Goal: Task Accomplishment & Management: Use online tool/utility

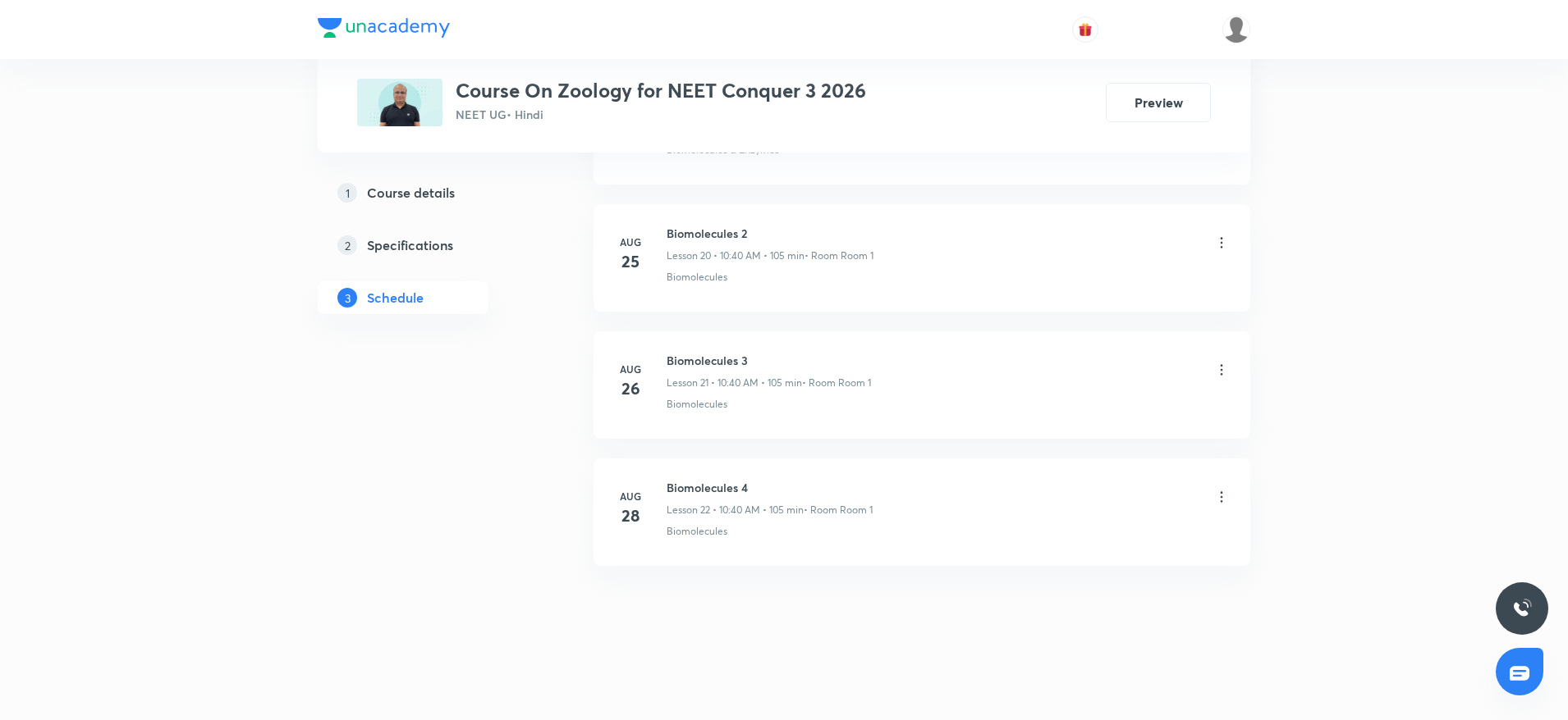
click at [720, 490] on h6 "Biomolecules 4" at bounding box center [770, 488] width 206 height 17
copy h6 "Biomolecules 4"
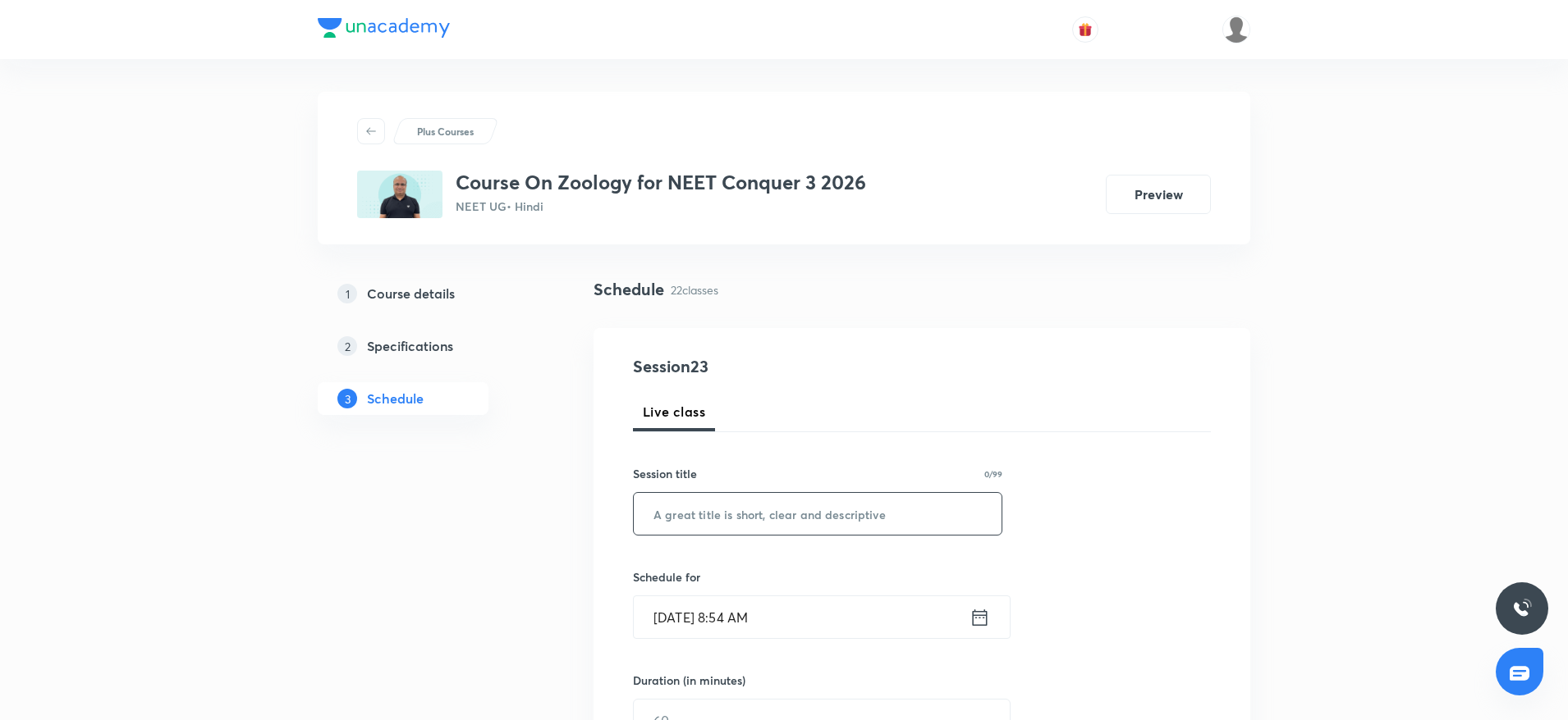
click at [702, 502] on input "text" at bounding box center [817, 514] width 368 height 42
paste input "Biomolecules 4"
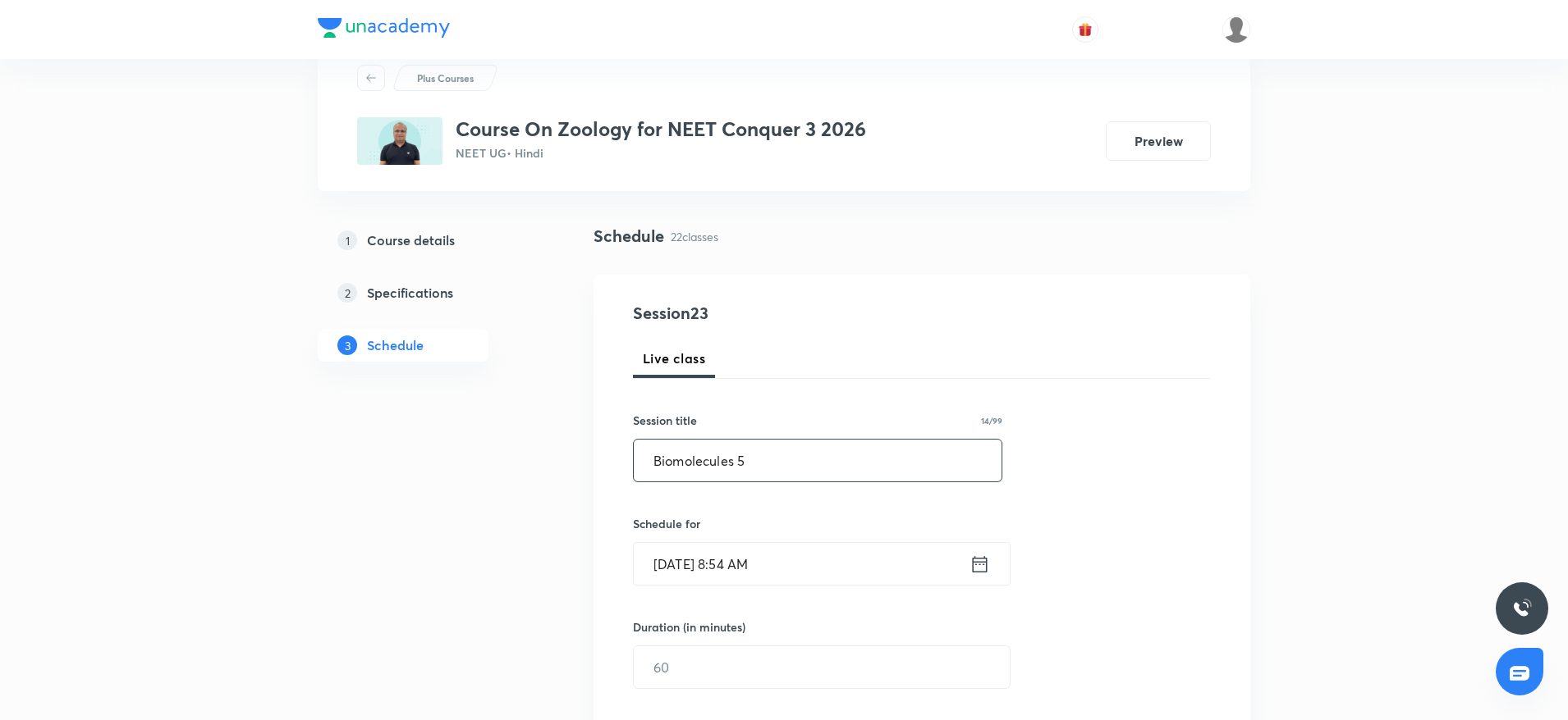
scroll to position [197, 0]
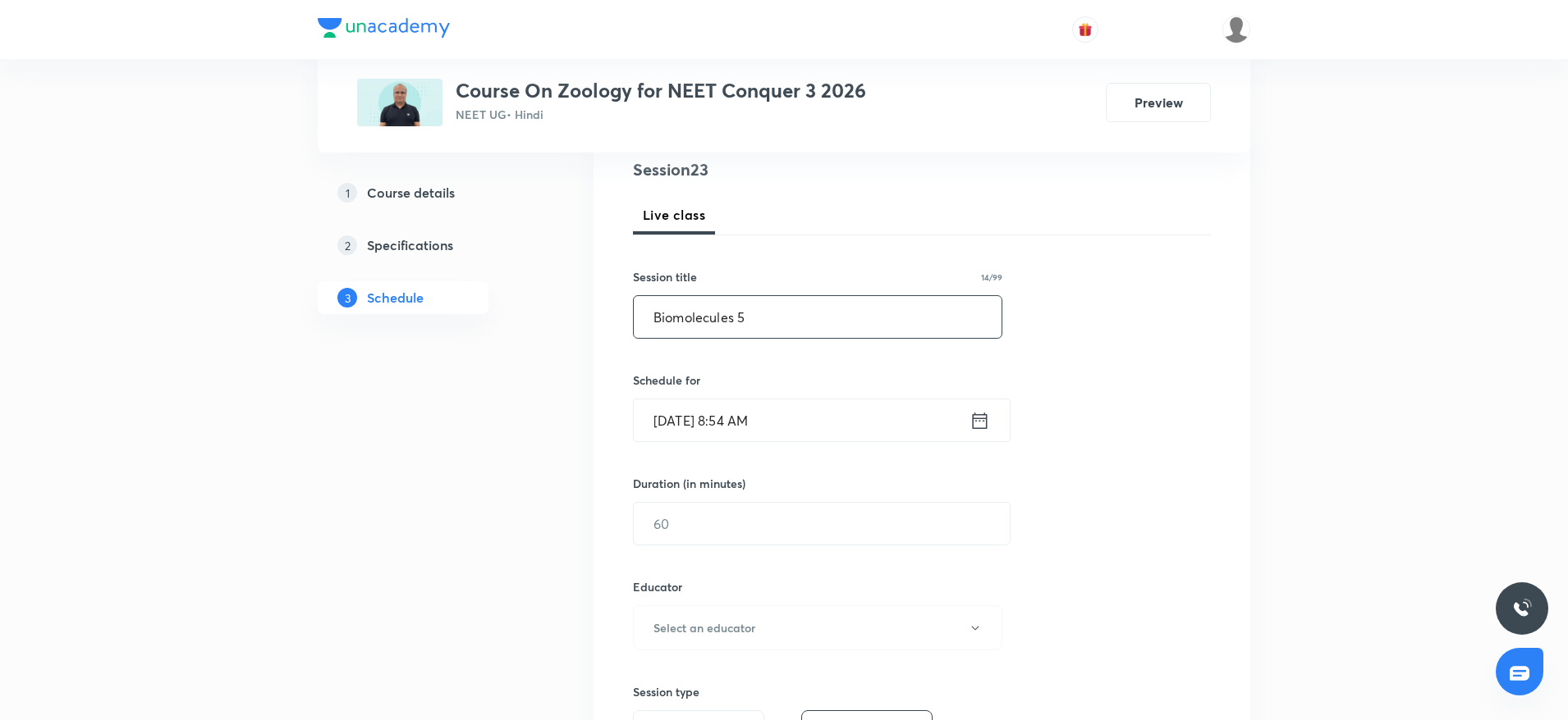
type input "Biomolecules 5"
click at [809, 410] on input "Sep 3, 2025, 8:54 AM" at bounding box center [801, 421] width 335 height 42
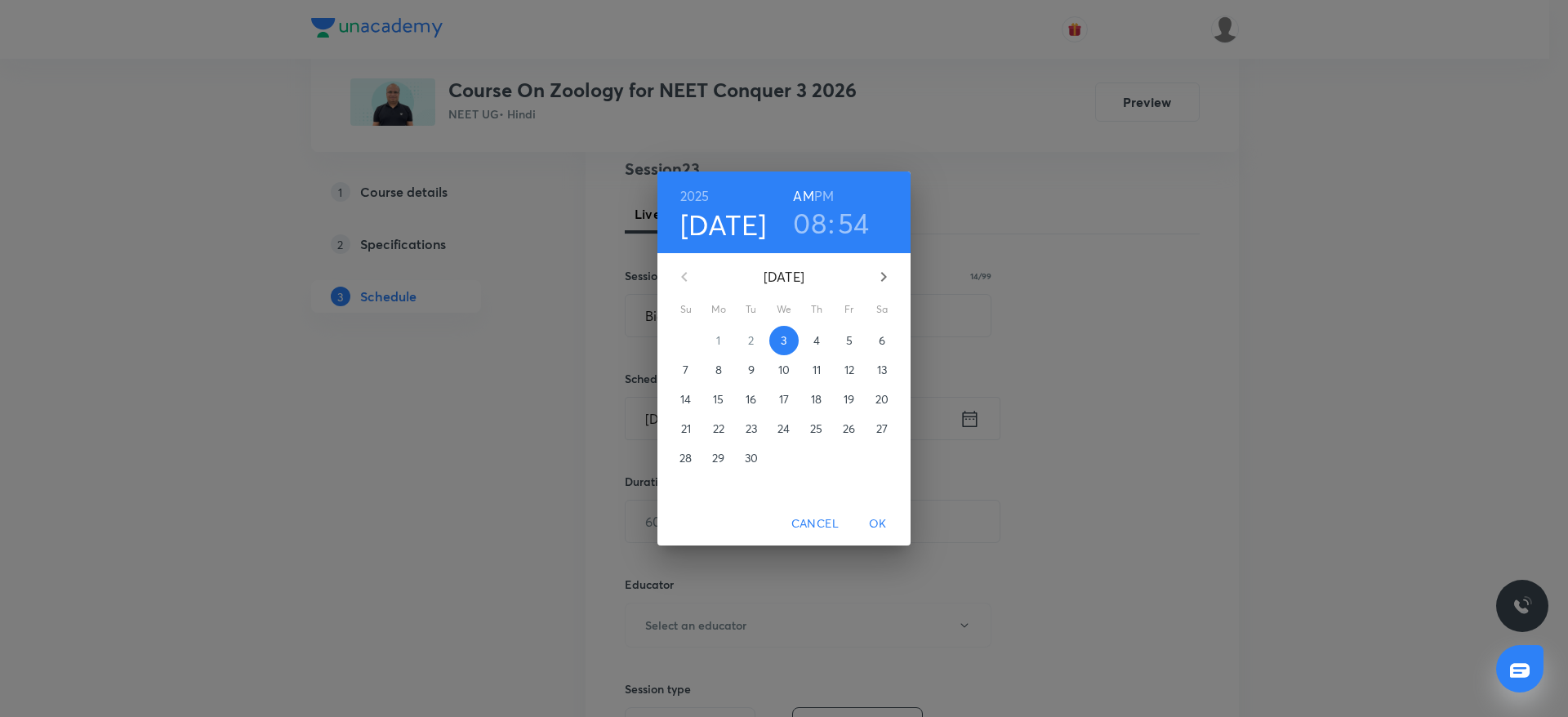
click at [813, 232] on h3 "08" at bounding box center [810, 223] width 33 height 34
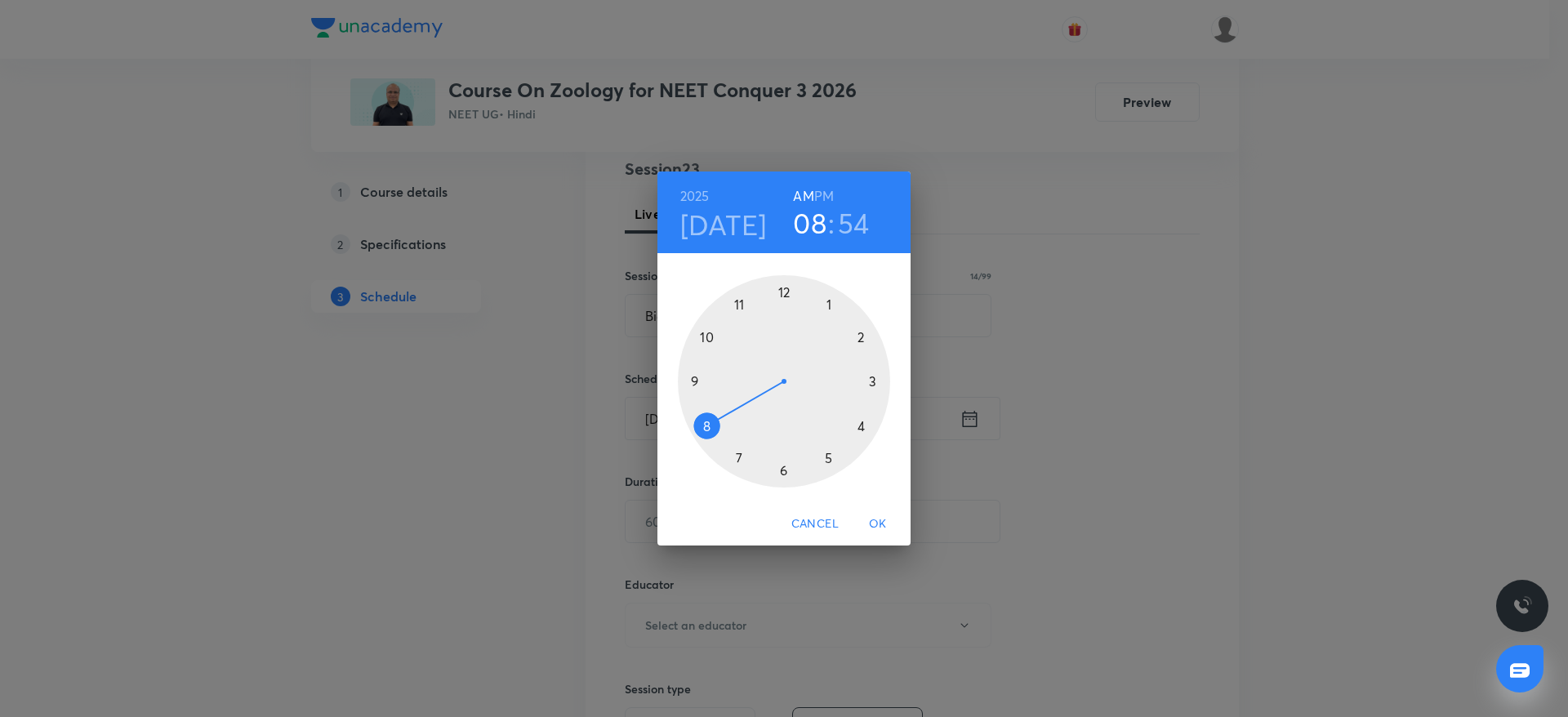
click at [694, 380] on div at bounding box center [784, 381] width 212 height 212
click at [781, 477] on div at bounding box center [784, 381] width 212 height 212
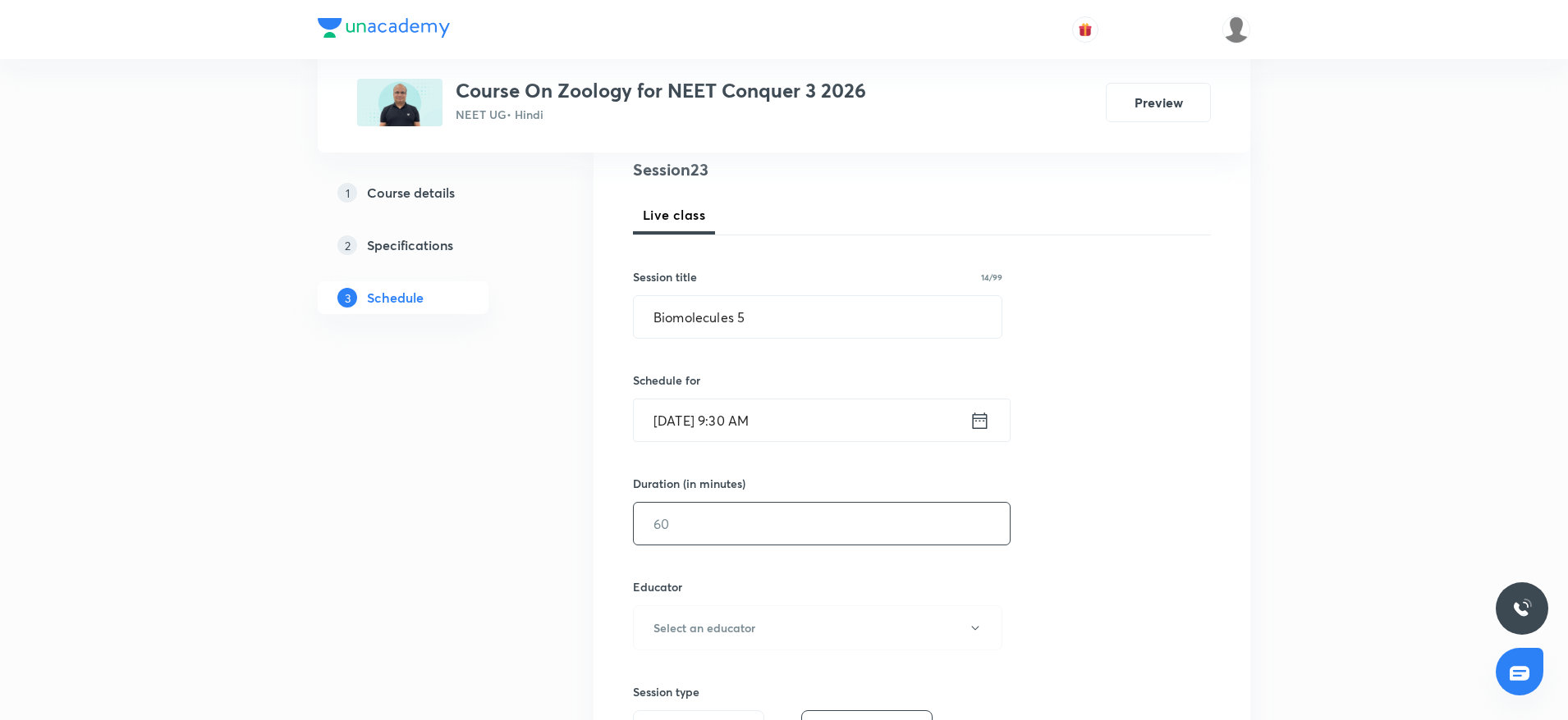
click at [697, 538] on input "text" at bounding box center [821, 524] width 376 height 42
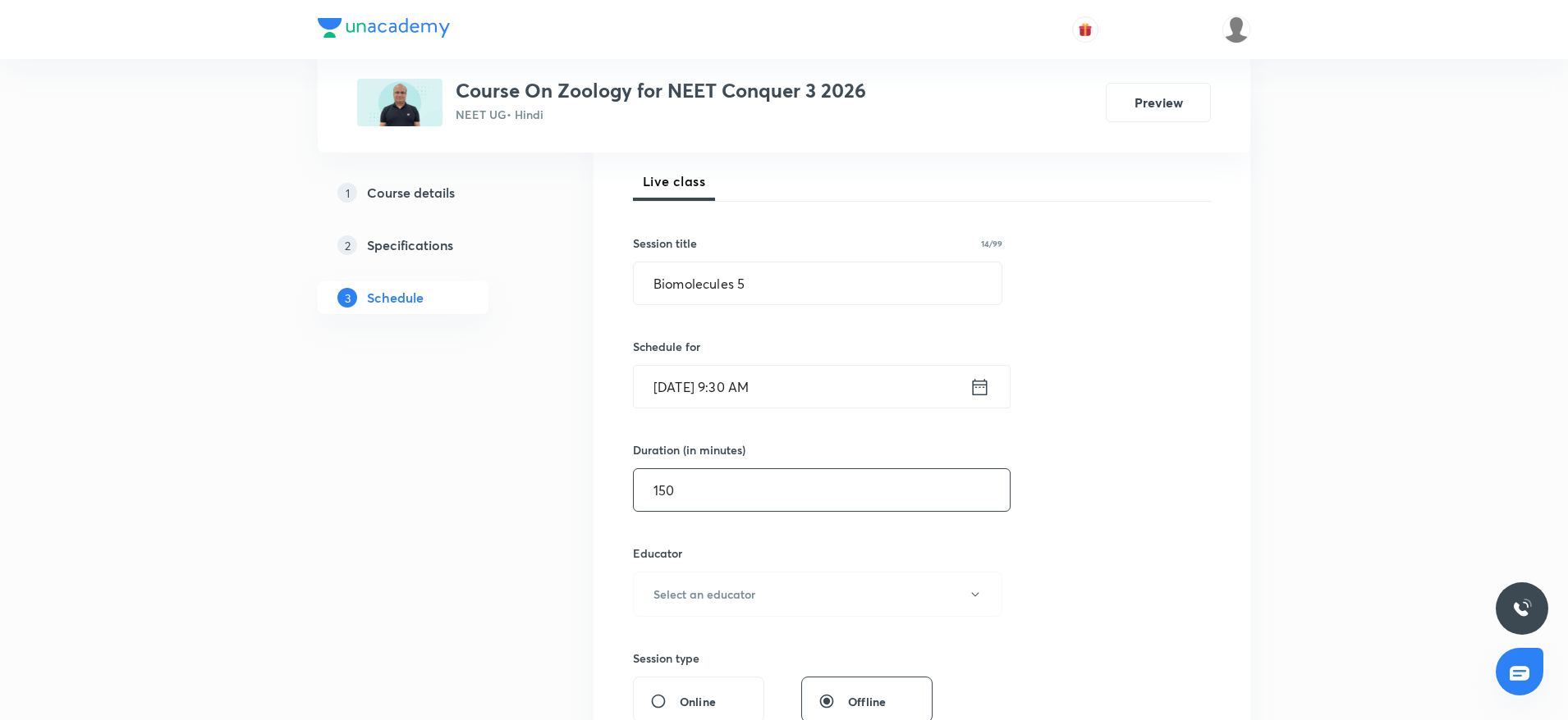
scroll to position [402, 0]
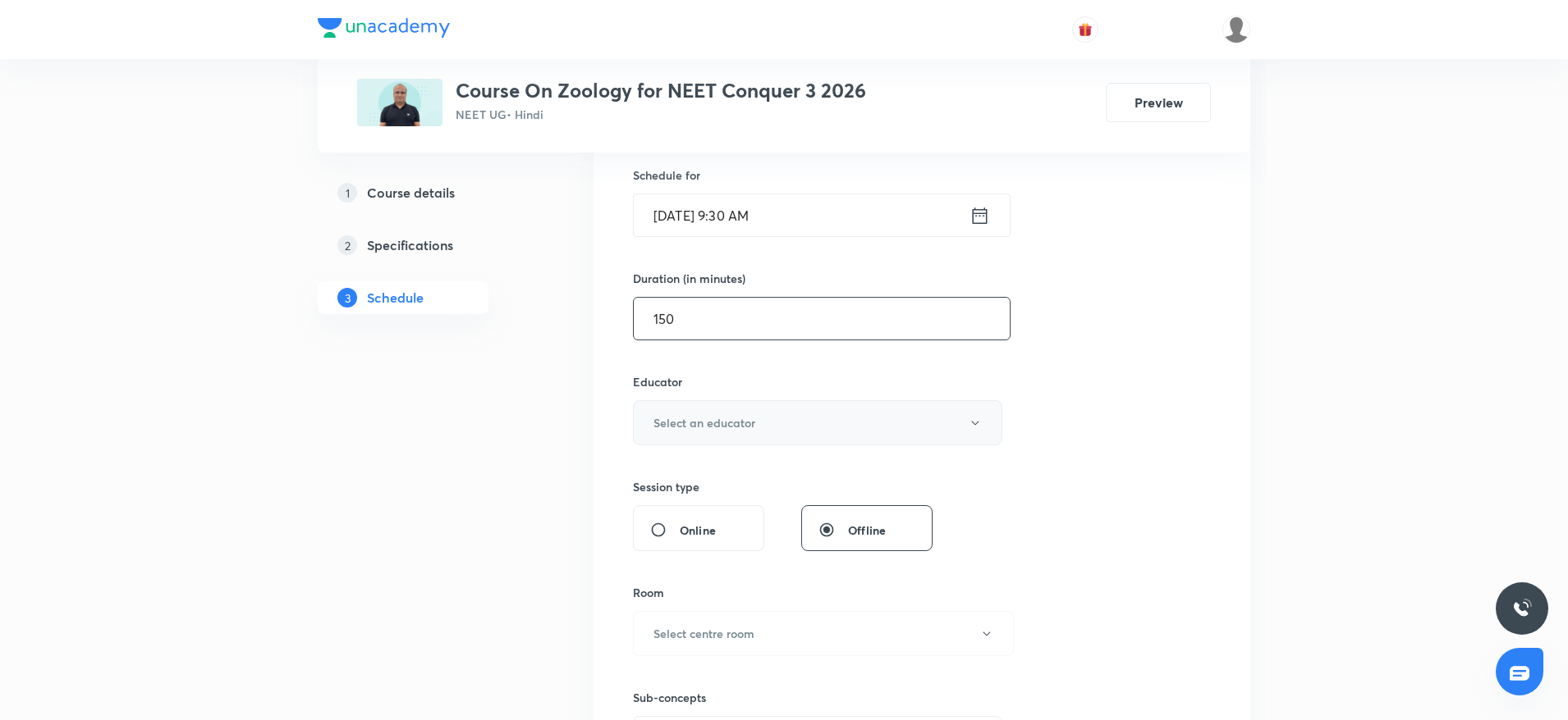
type input "150"
click at [742, 431] on button "Select an educator" at bounding box center [817, 422] width 370 height 45
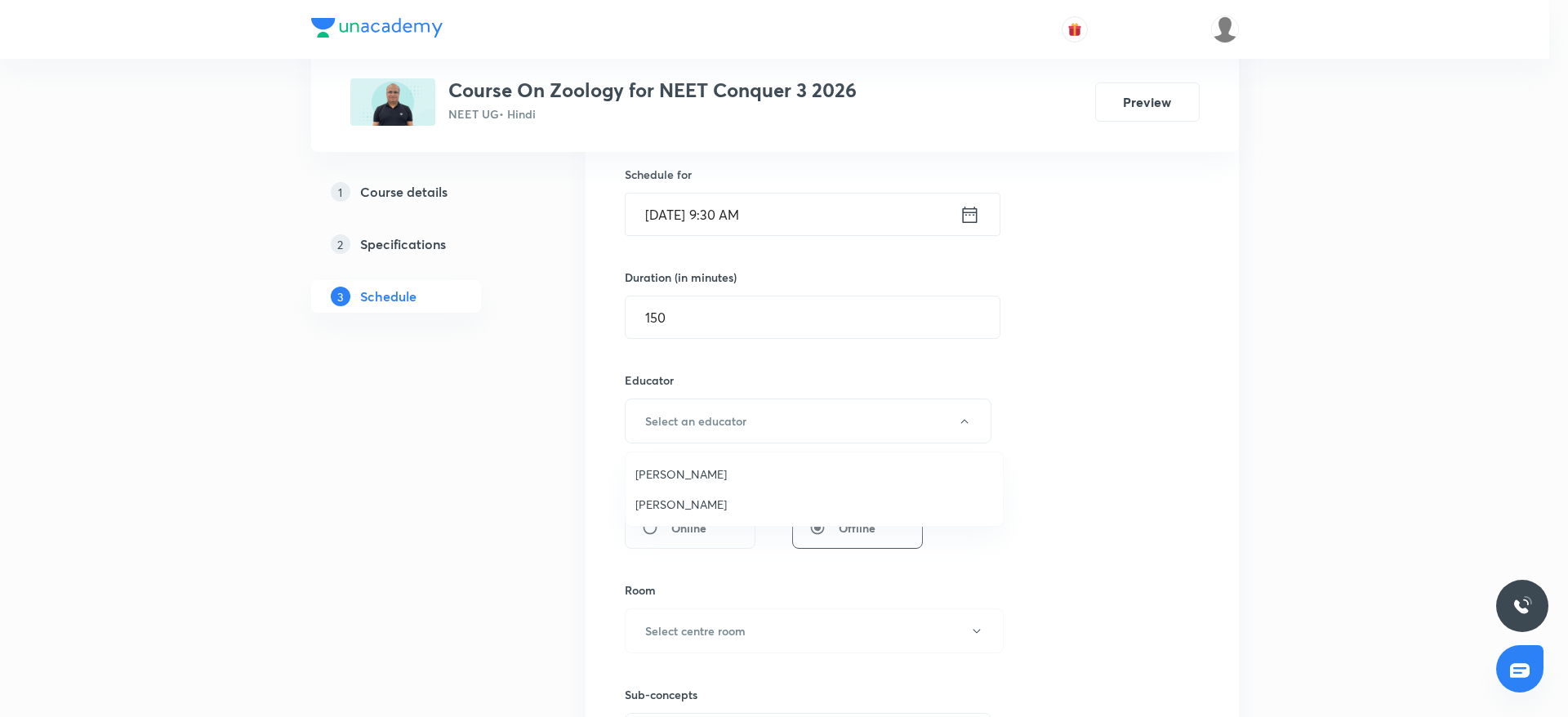
click at [677, 506] on span "Mukesh Sharma" at bounding box center [813, 505] width 357 height 17
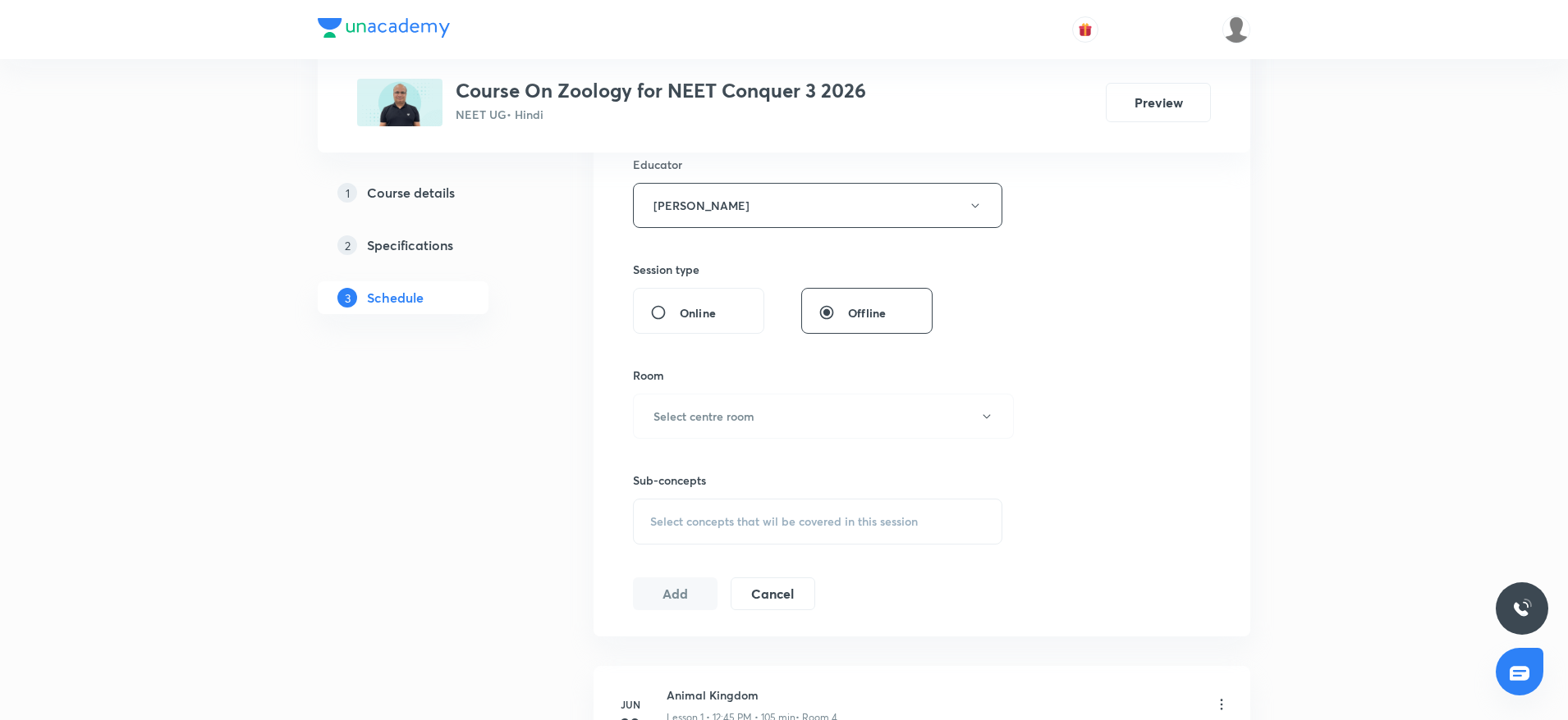
scroll to position [624, 0]
click at [718, 419] on h6 "Select centre room" at bounding box center [704, 412] width 101 height 17
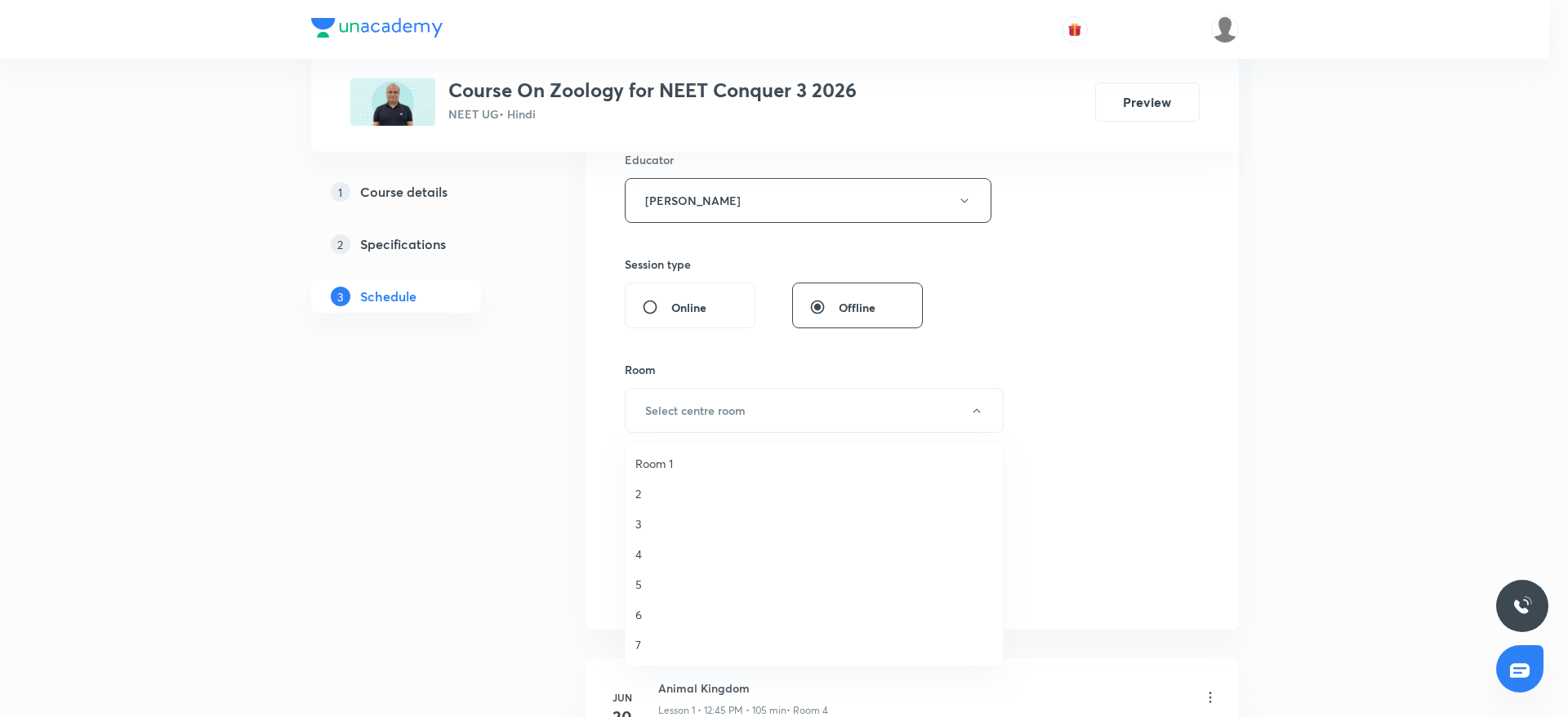
click at [674, 460] on span "Room 1" at bounding box center [813, 464] width 357 height 17
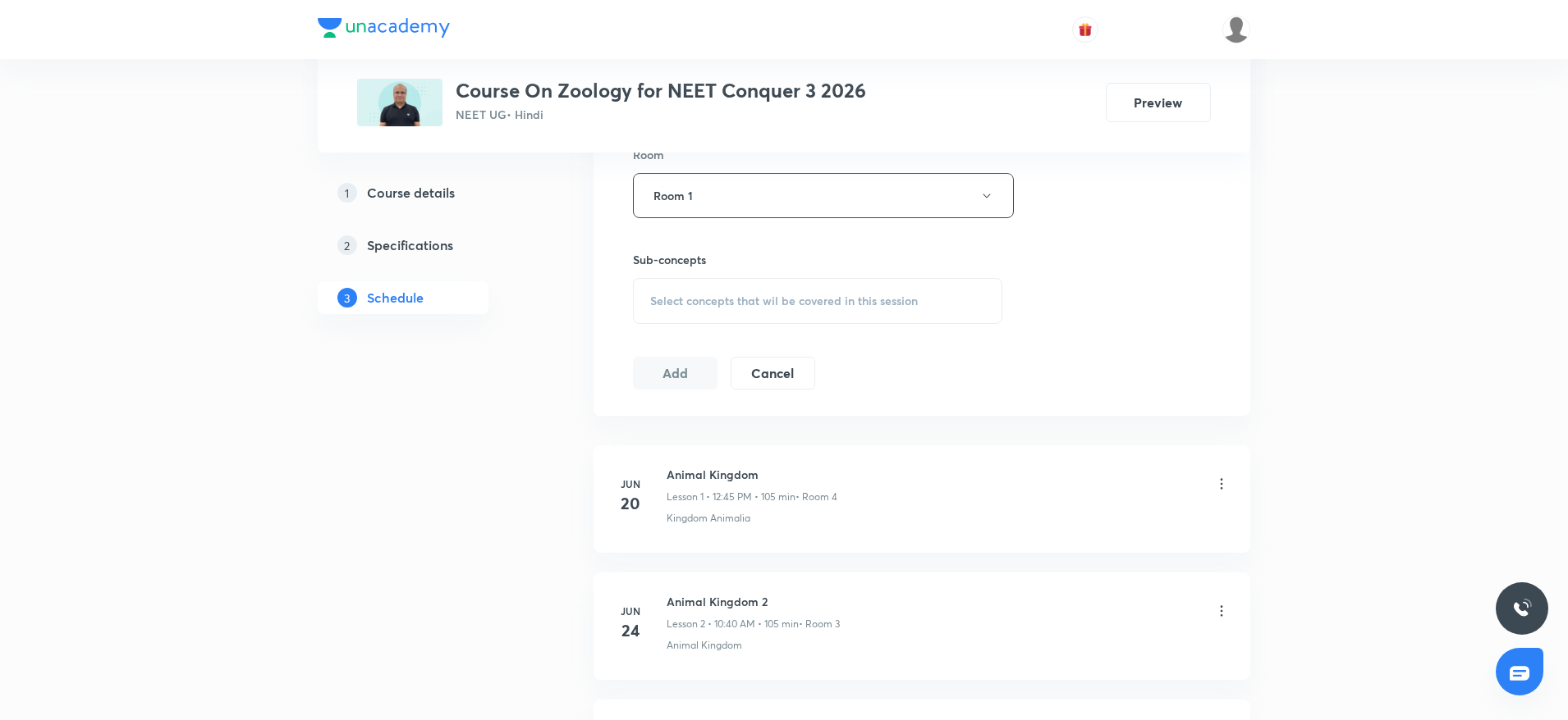
scroll to position [878, 0]
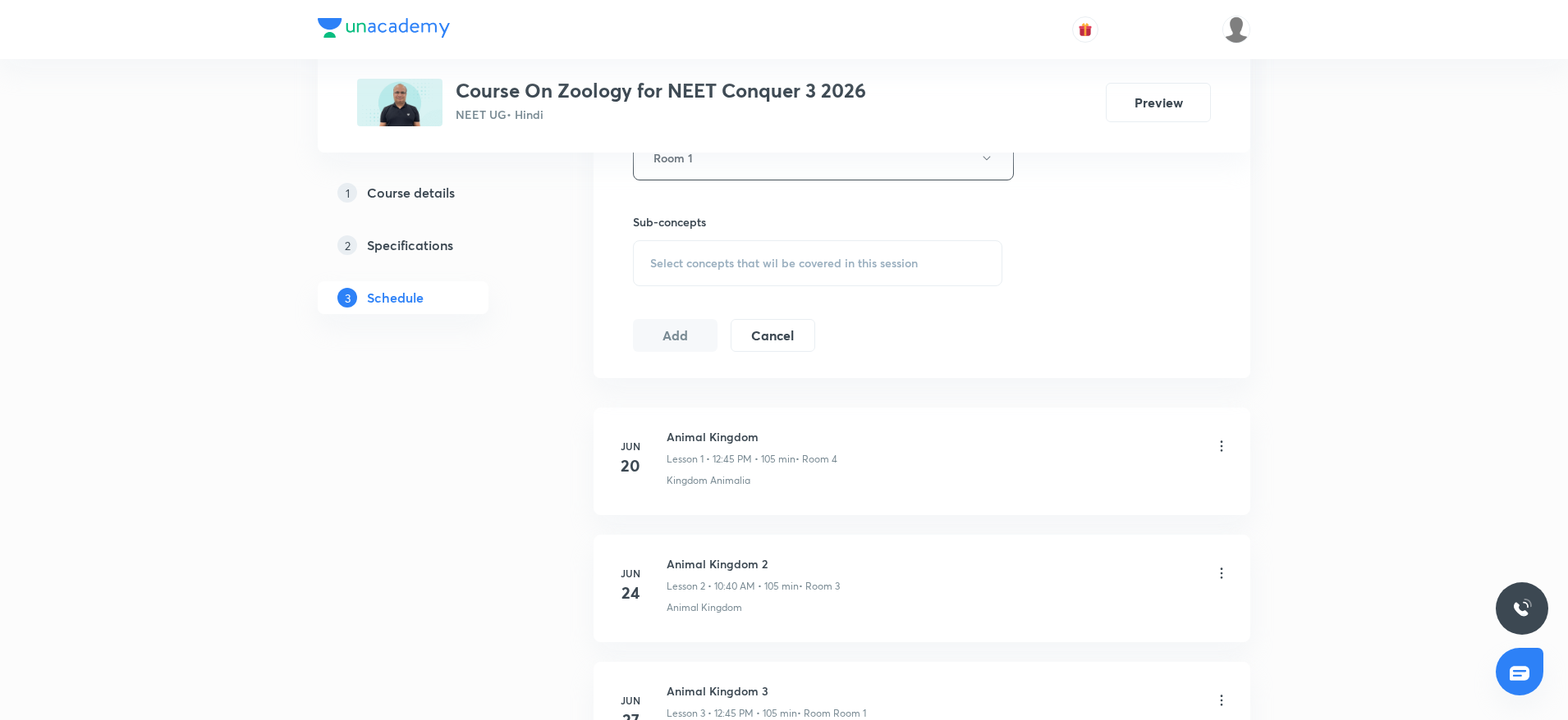
click at [695, 280] on div "Select concepts that wil be covered in this session" at bounding box center [817, 263] width 370 height 46
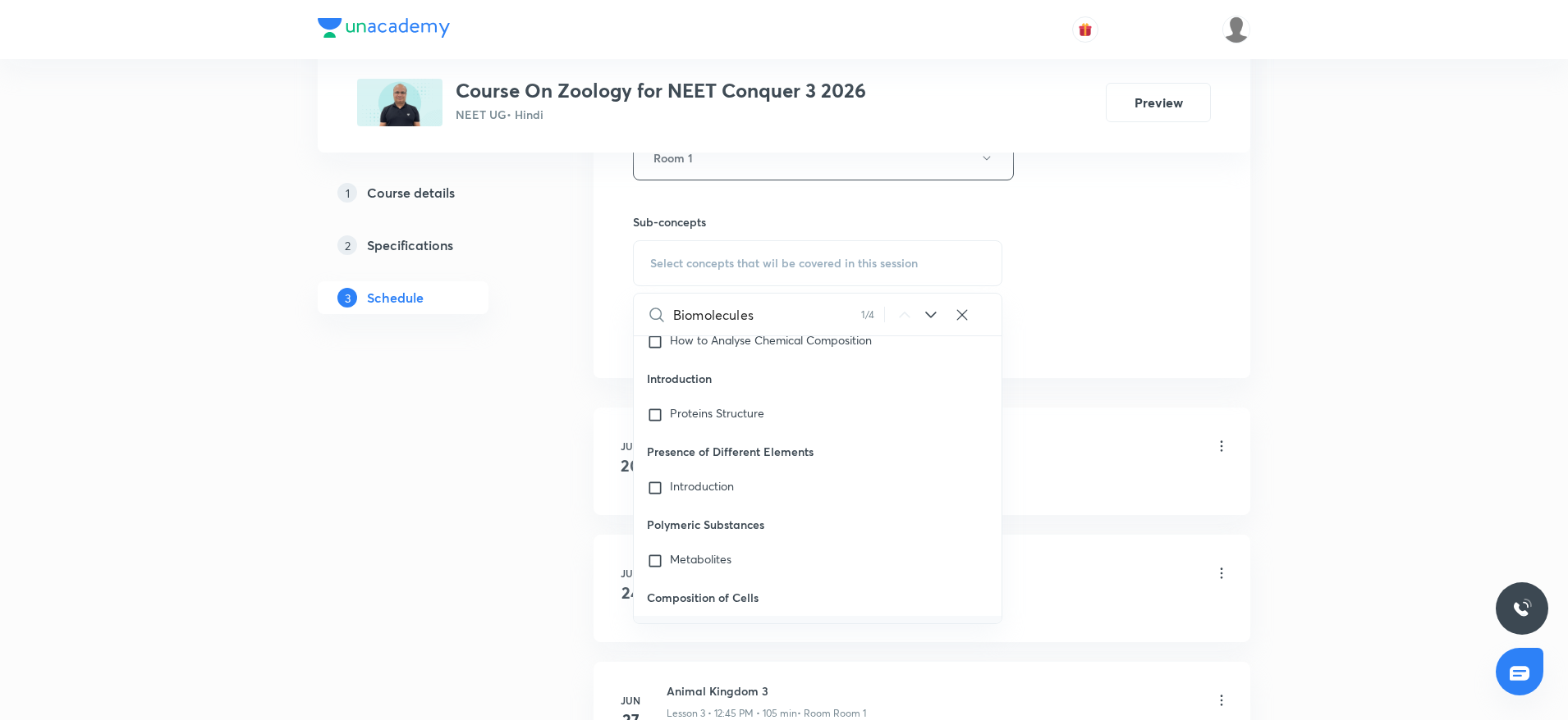
scroll to position [64891, 0]
type input "Biomolecules"
click at [701, 548] on div "Biomolecules Covered previously" at bounding box center [817, 566] width 368 height 36
checkbox input "true"
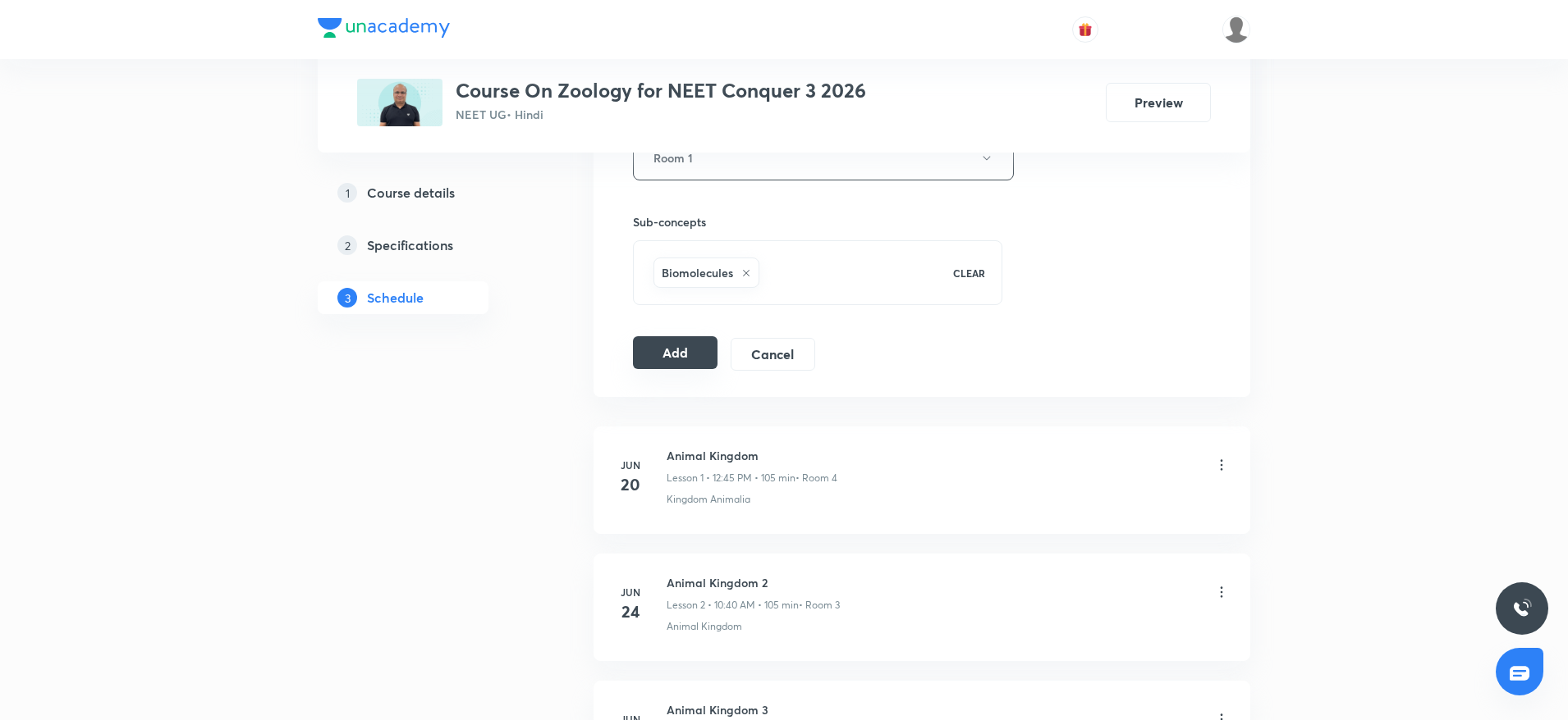
click at [663, 358] on button "Add" at bounding box center [674, 352] width 85 height 32
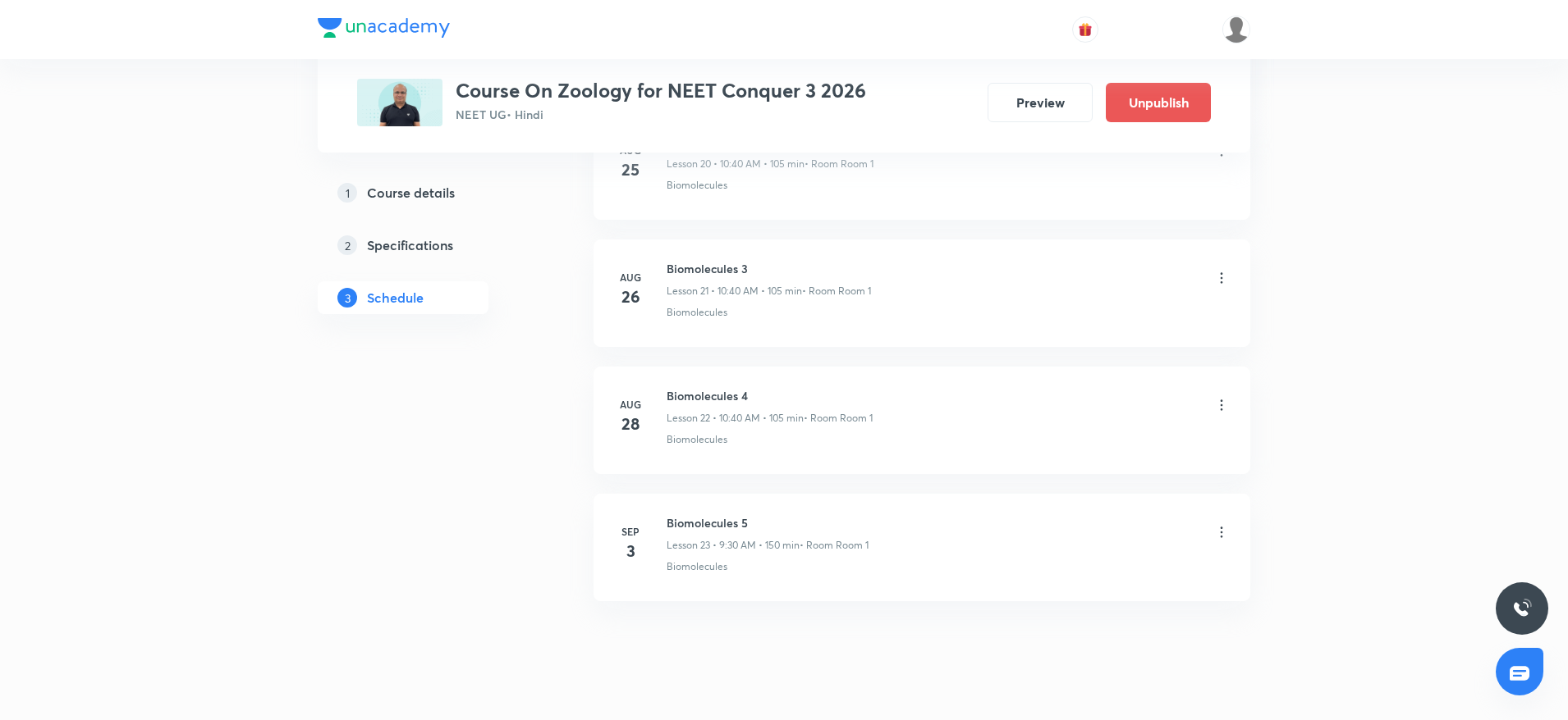
scroll to position [2767, 0]
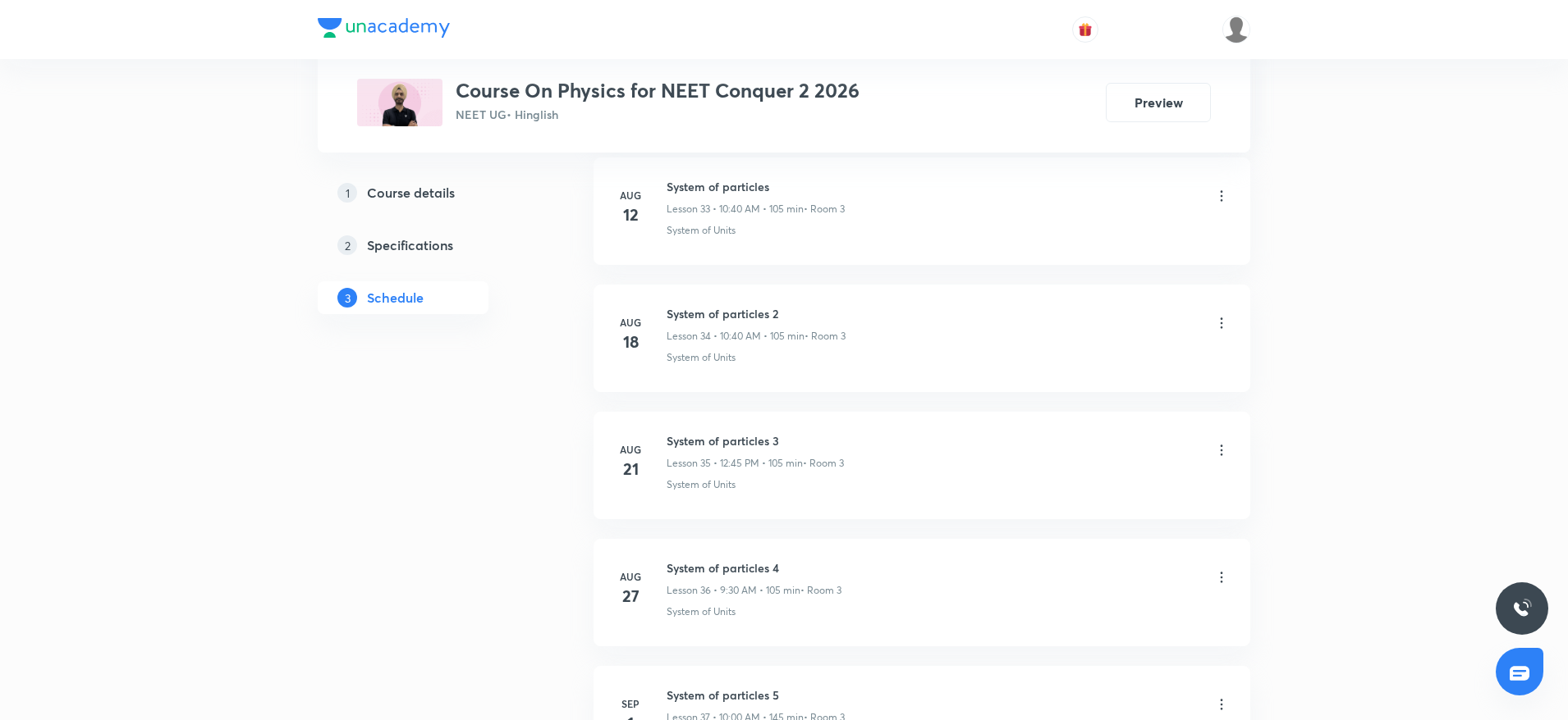
scroll to position [5301, 0]
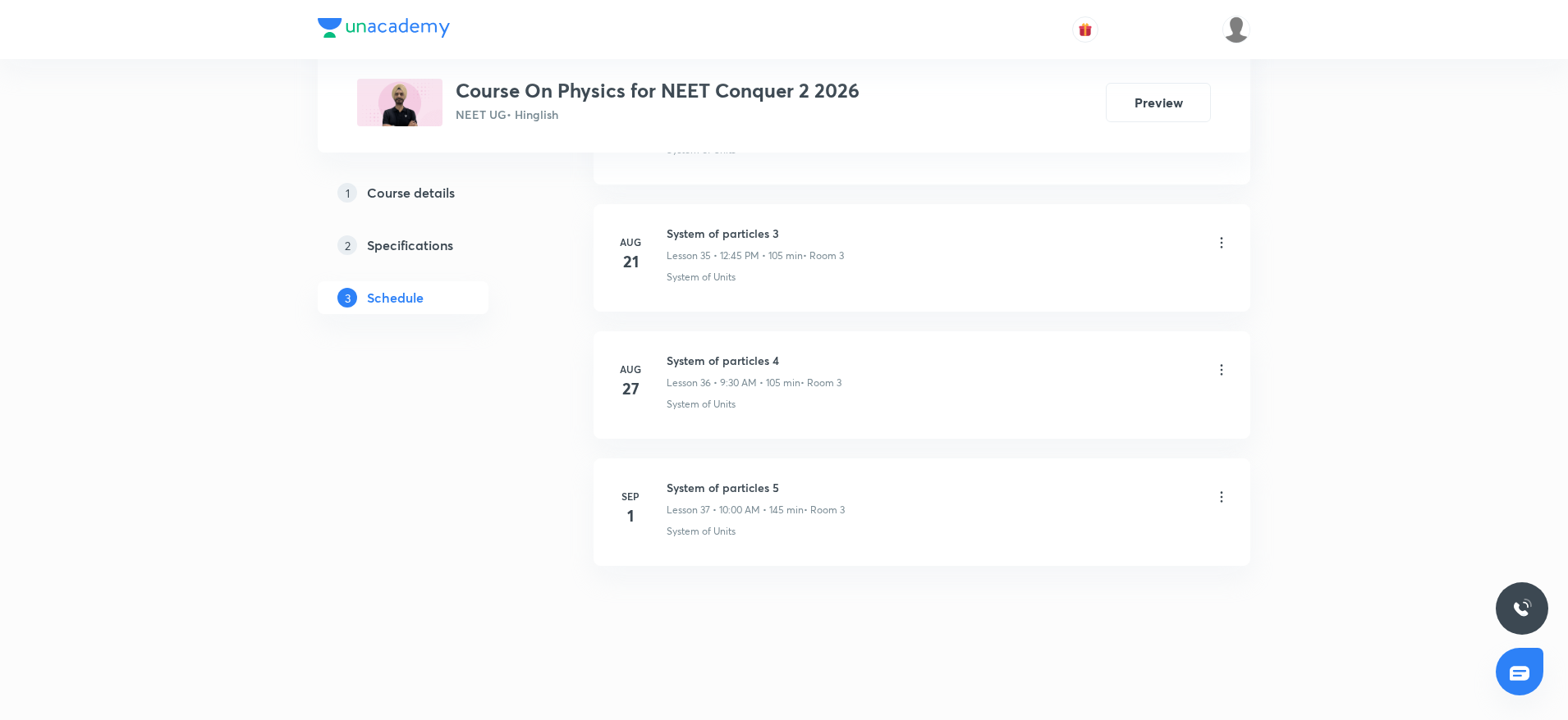
click at [680, 494] on h6 "System of particles 5" at bounding box center [755, 488] width 178 height 17
copy h6 "System of particles 5"
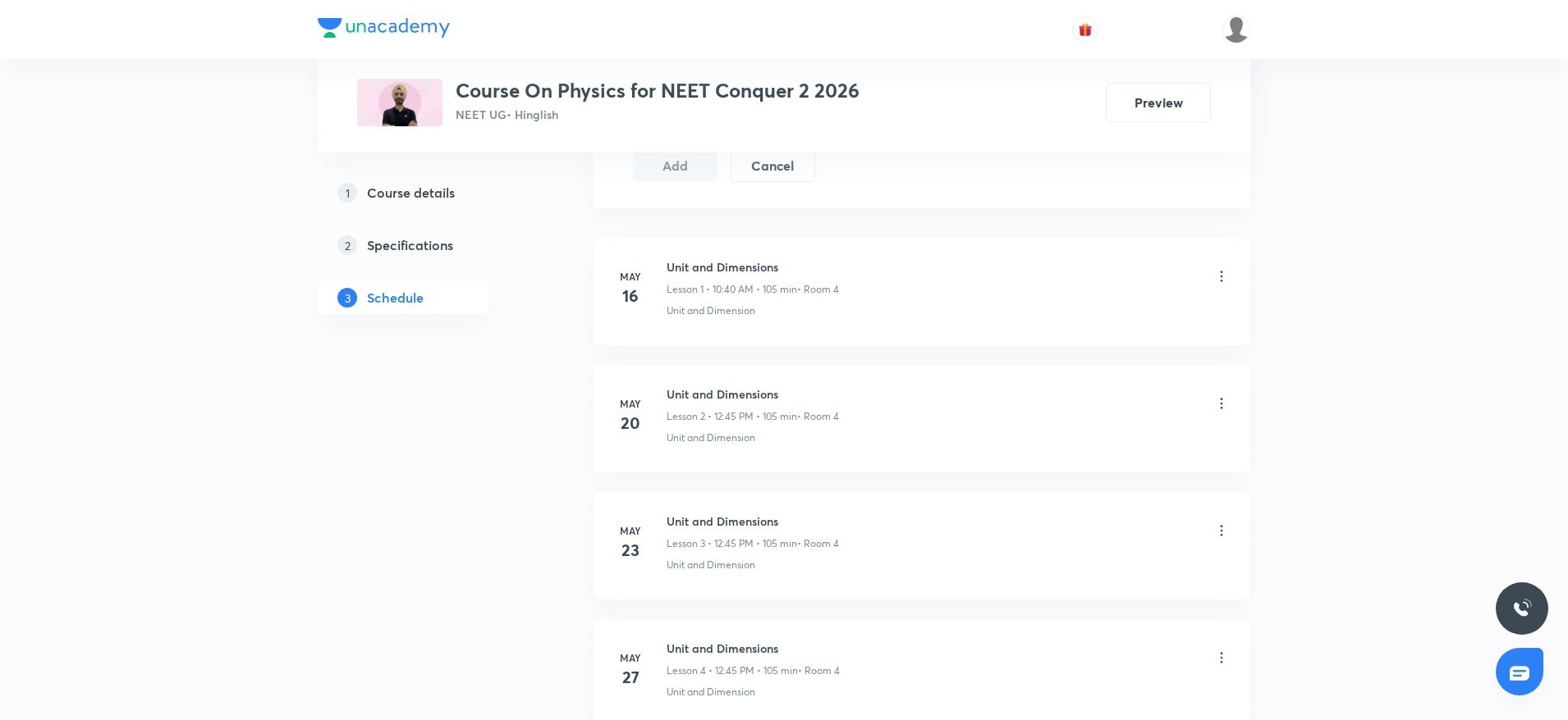
scroll to position [0, 0]
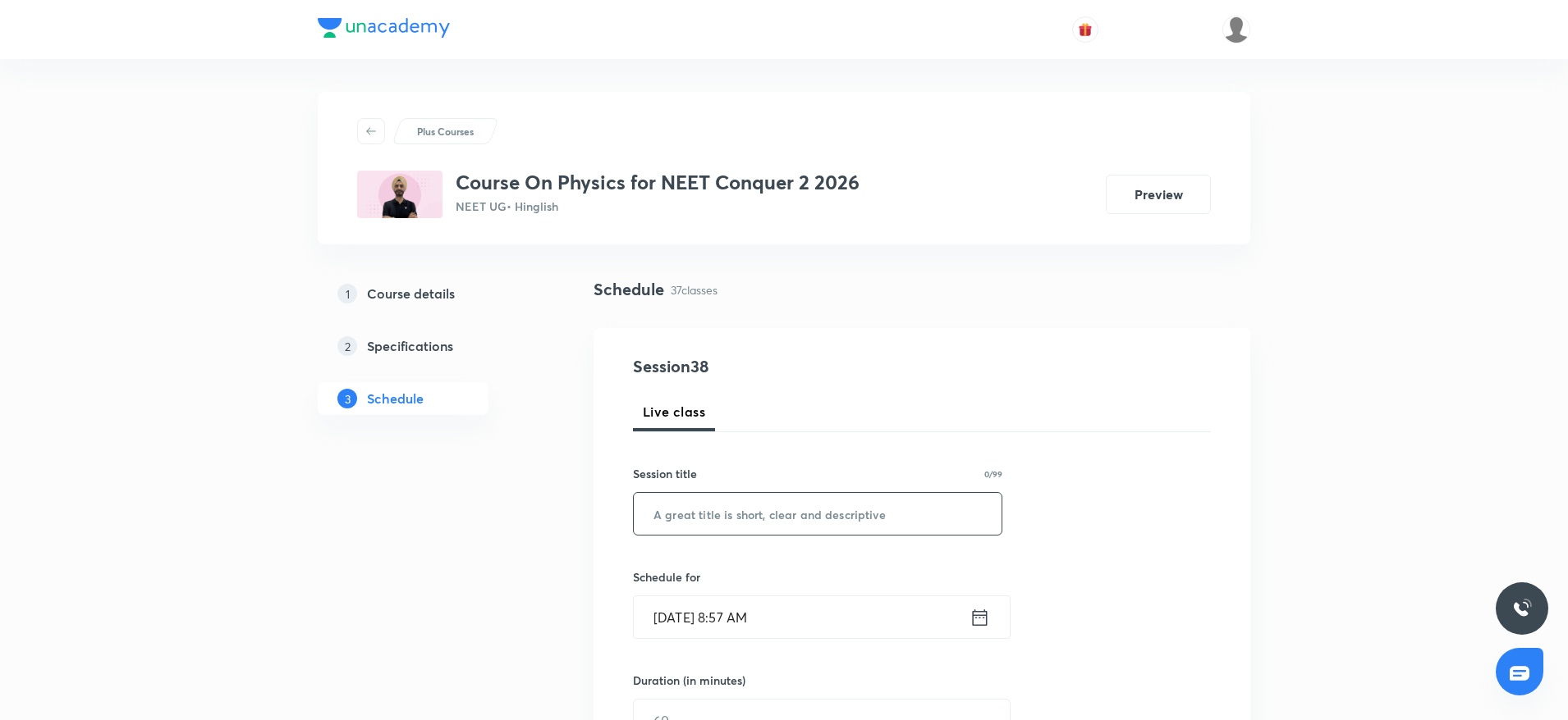
click at [677, 502] on input "text" at bounding box center [817, 514] width 368 height 42
paste input "System of particles 5"
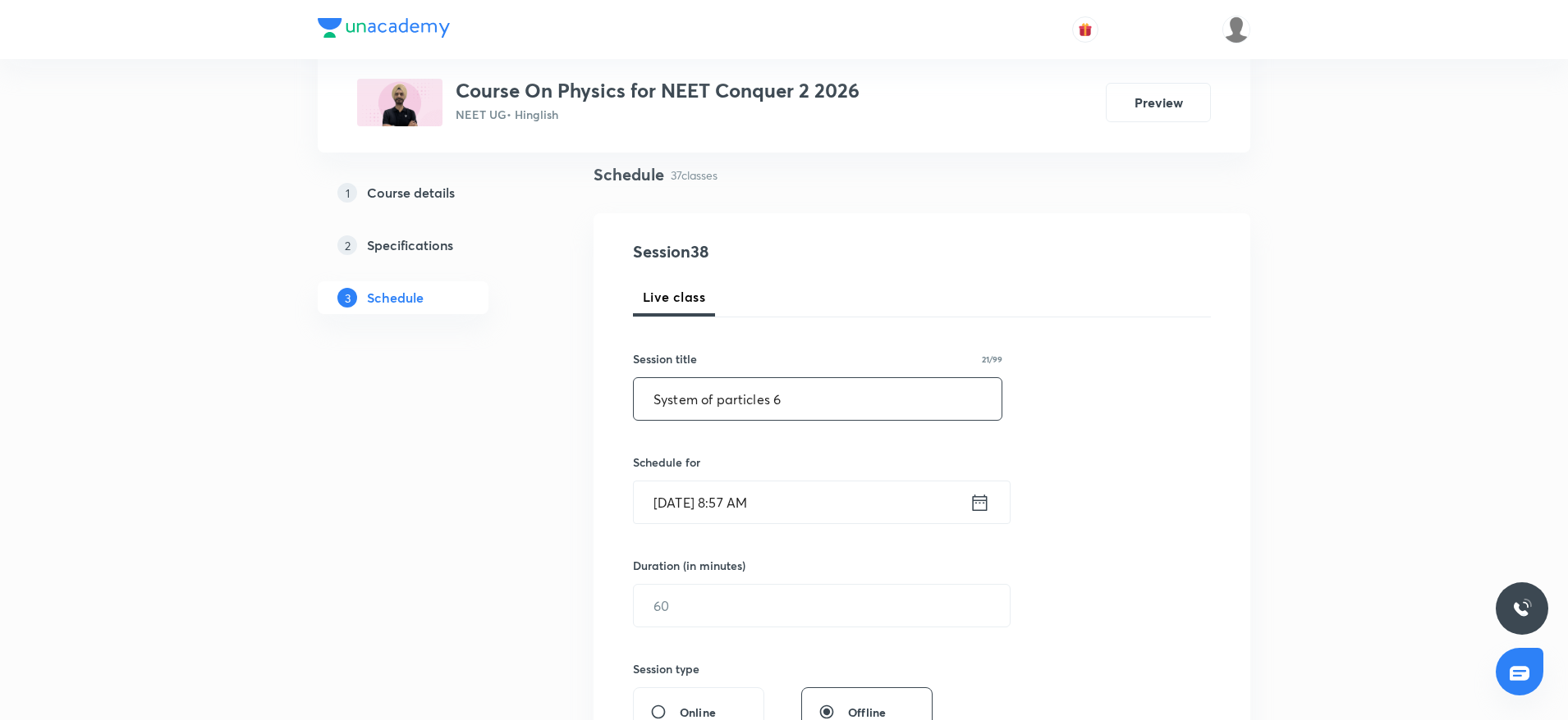
scroll to position [267, 0]
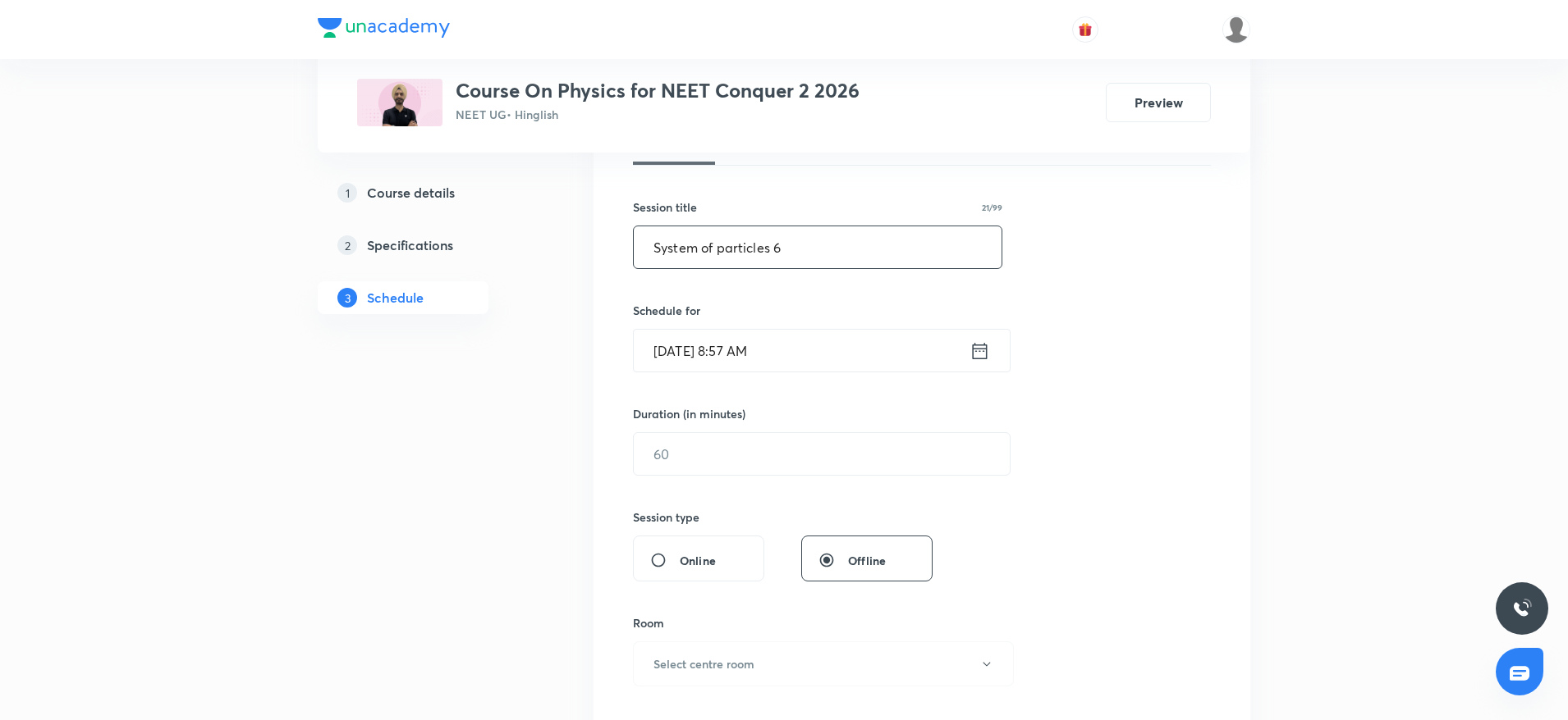
type input "System of particles 6"
click at [830, 345] on input "Sep 3, 2025, 8:57 AM" at bounding box center [801, 350] width 335 height 42
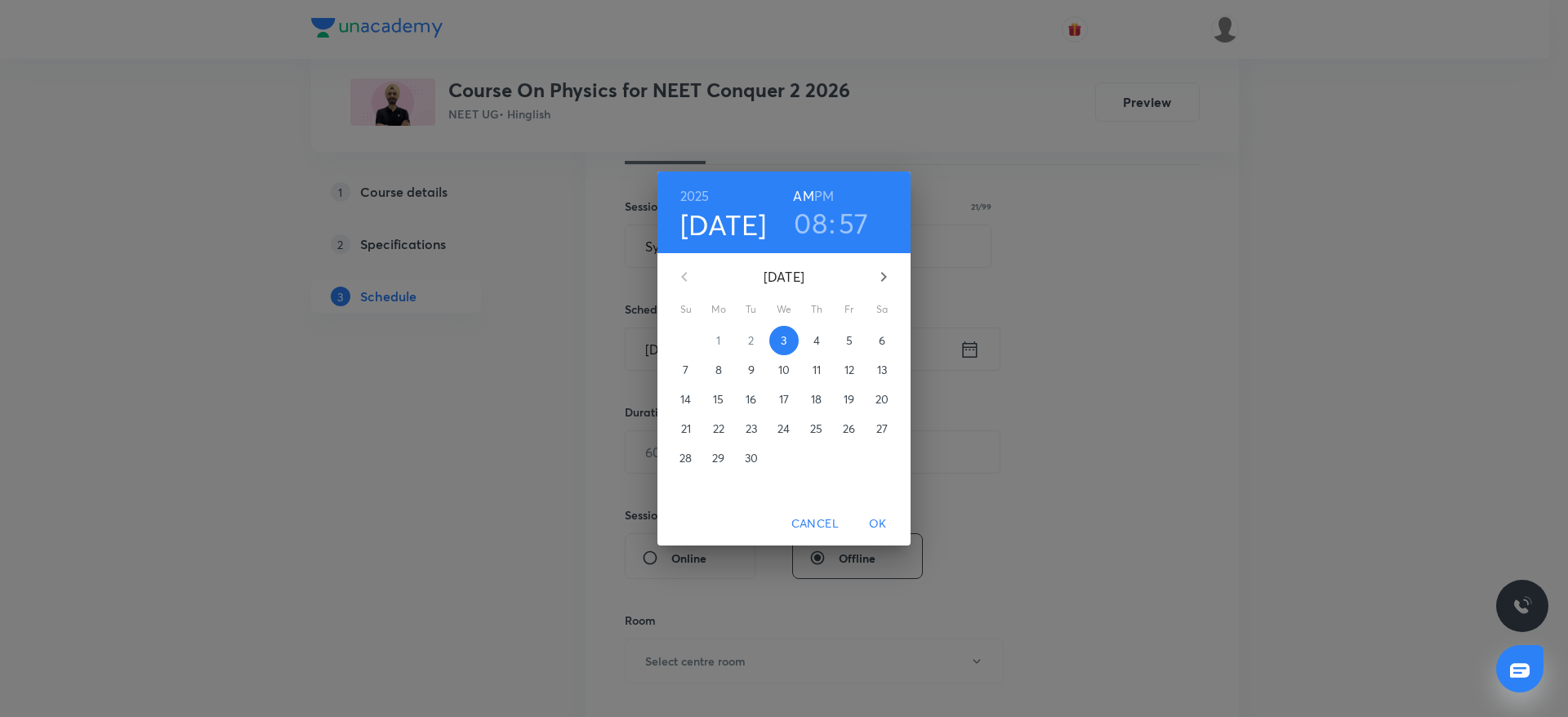
click at [820, 213] on h3 "08" at bounding box center [810, 223] width 33 height 34
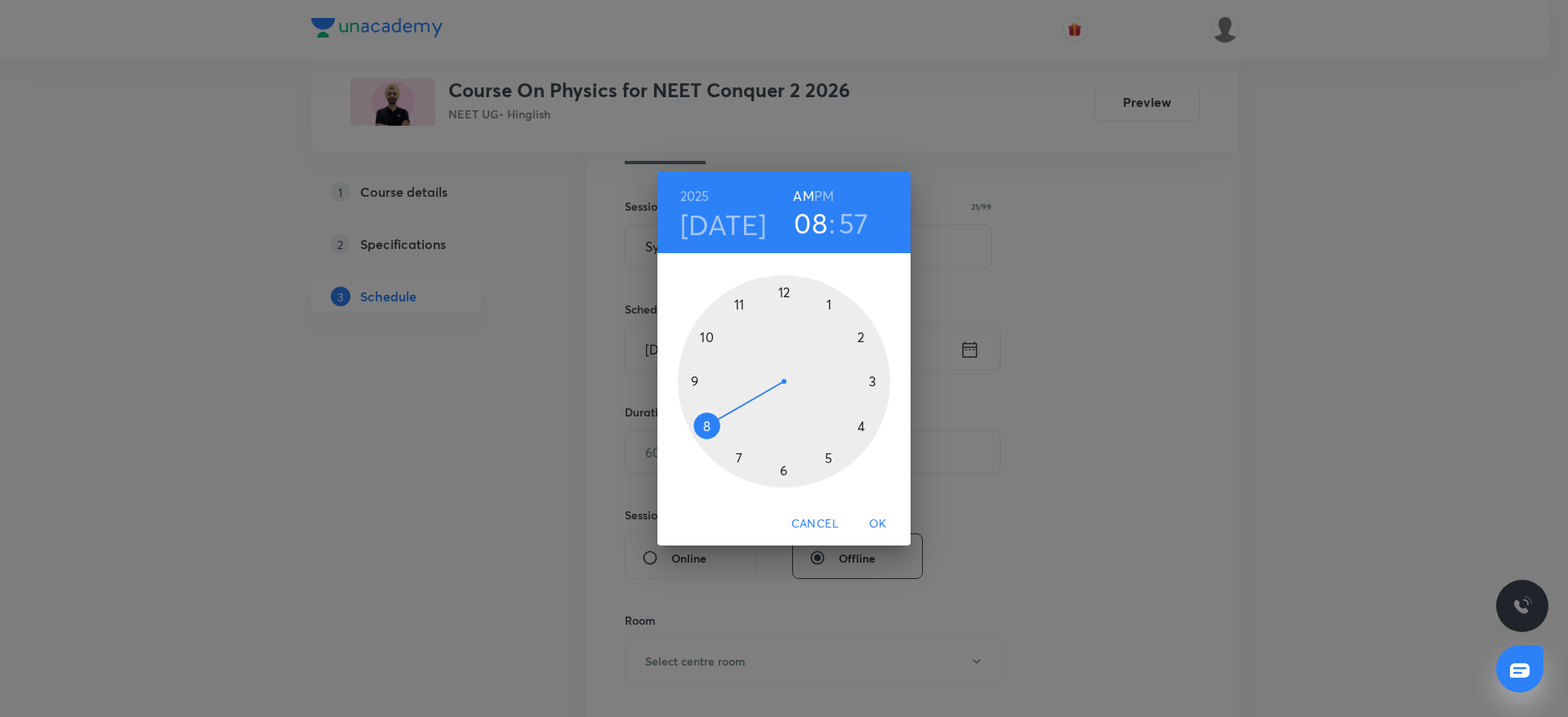
click at [697, 376] on div at bounding box center [784, 381] width 212 height 212
click at [786, 469] on div at bounding box center [784, 381] width 212 height 212
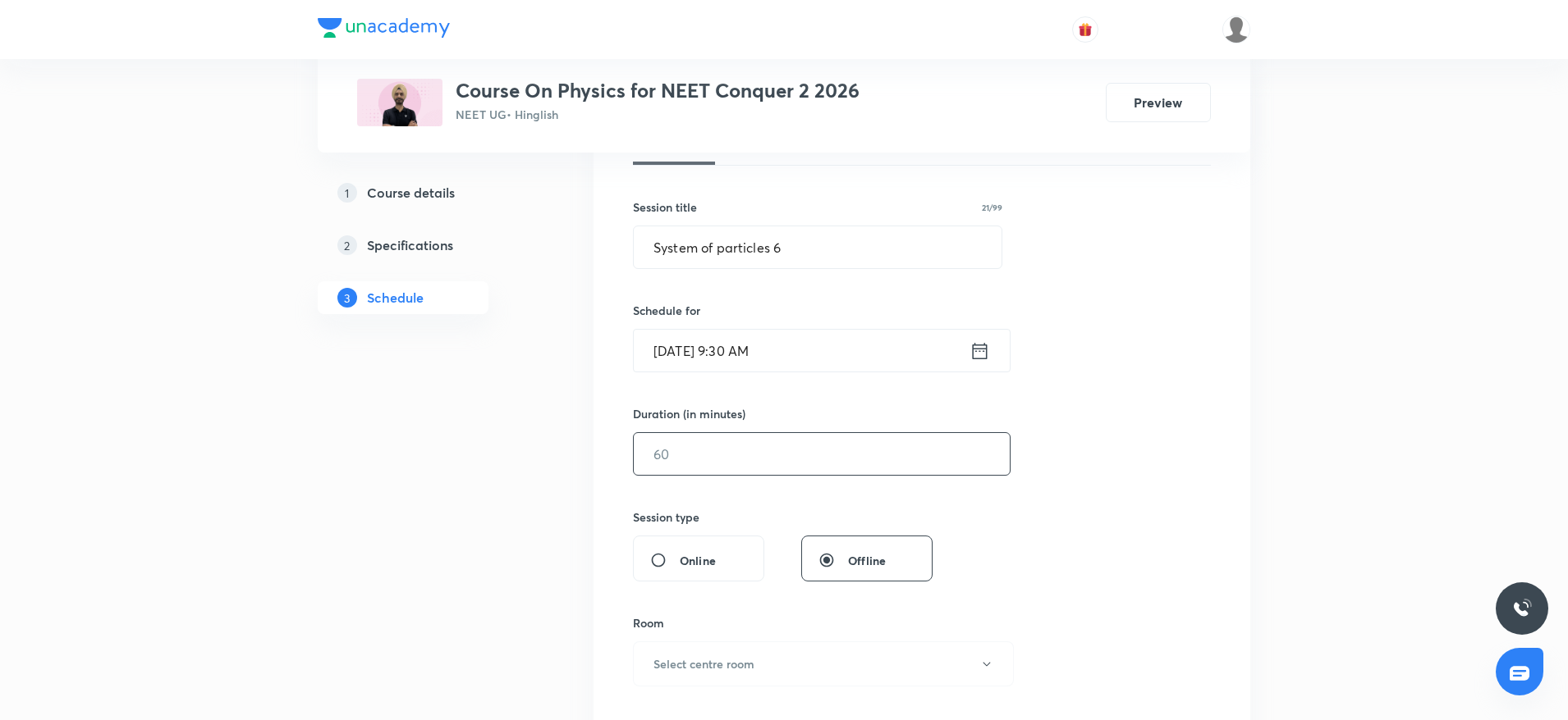
click at [772, 470] on input "text" at bounding box center [821, 454] width 376 height 42
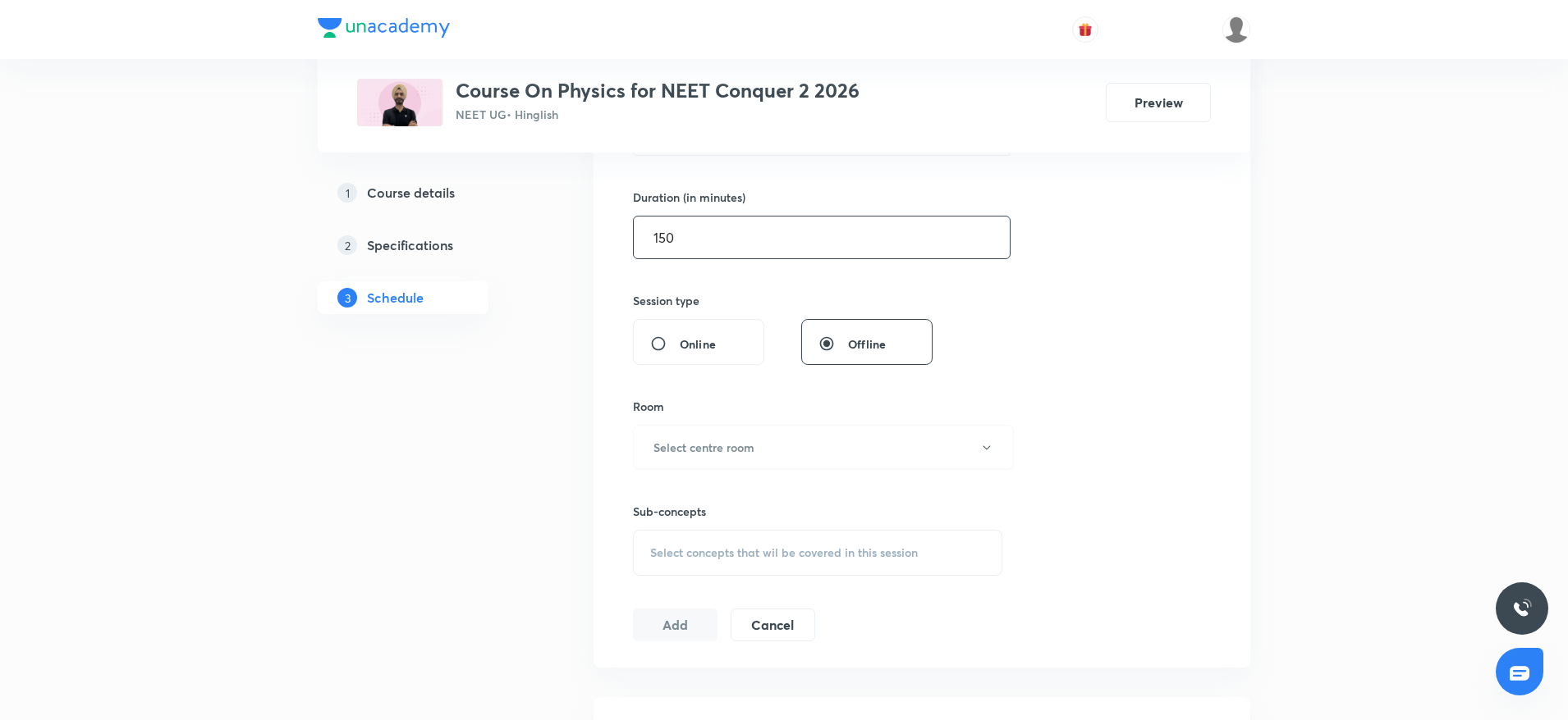
scroll to position [505, 0]
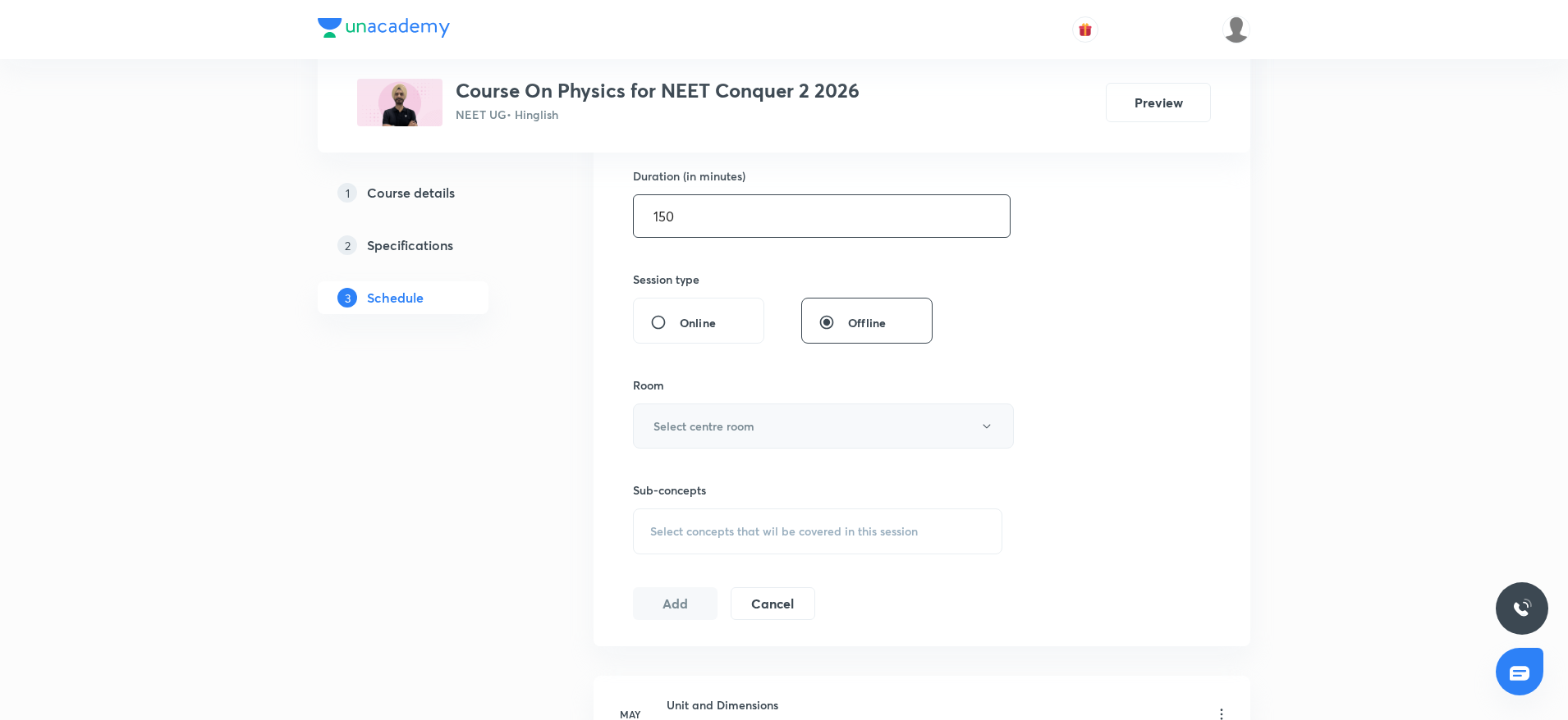
type input "150"
click at [734, 438] on button "Select centre room" at bounding box center [823, 426] width 381 height 45
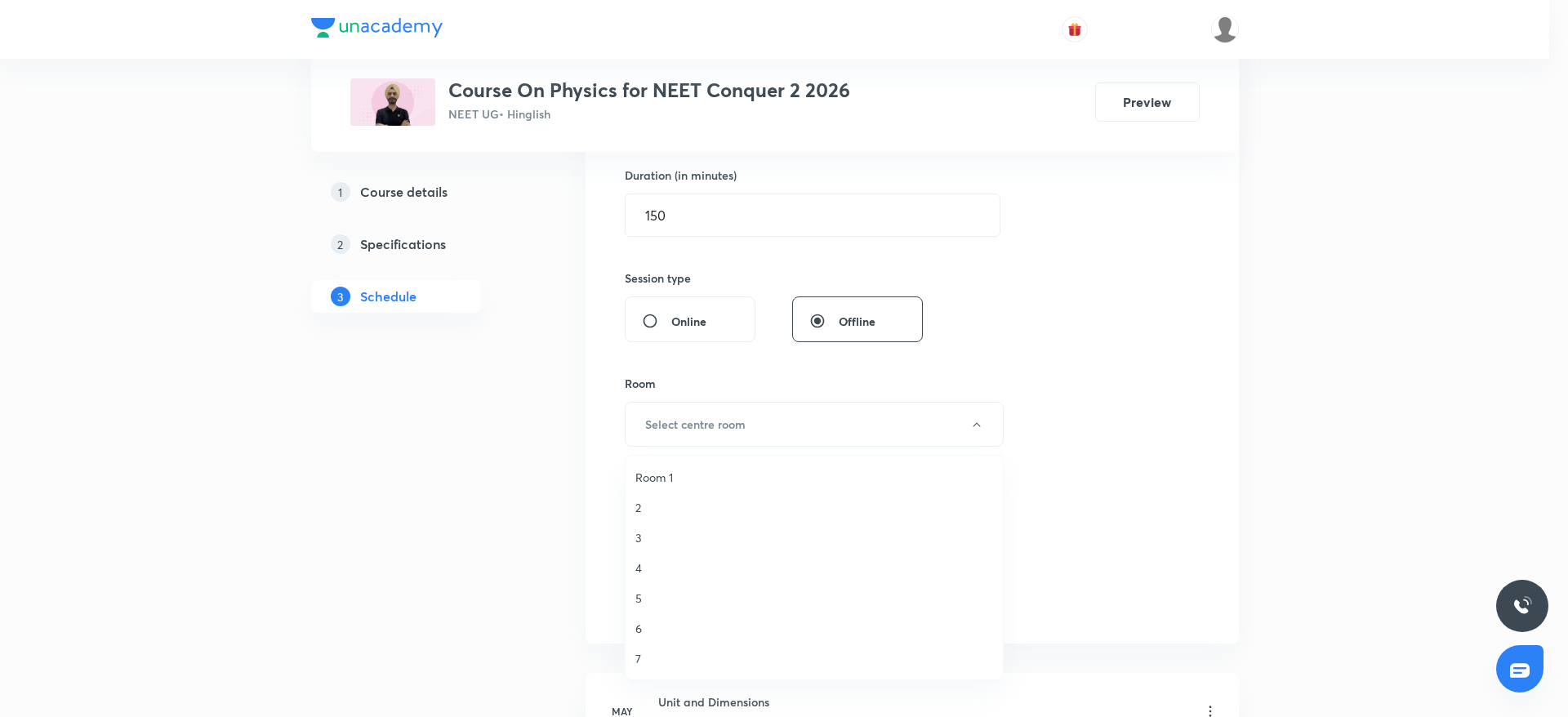
click at [644, 540] on span "3" at bounding box center [813, 538] width 357 height 17
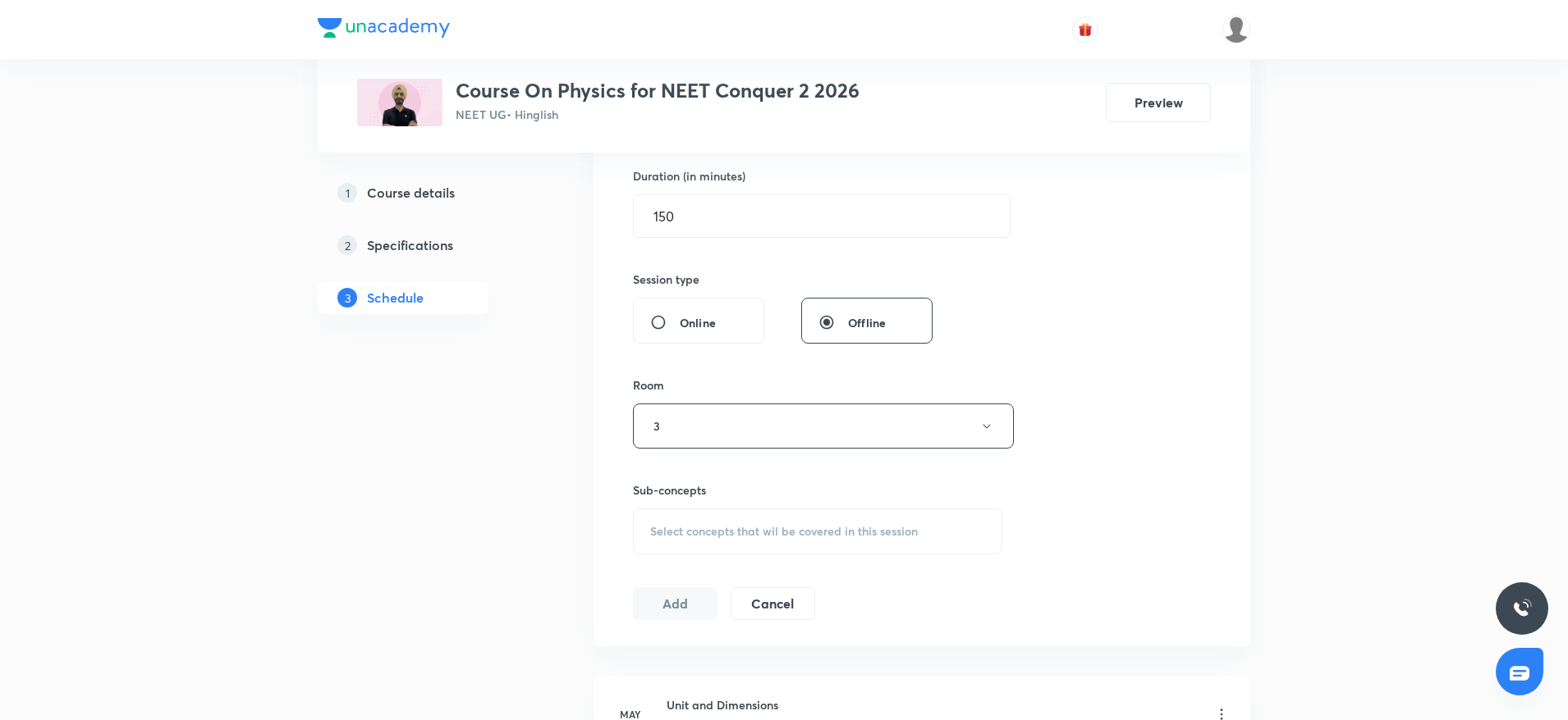
click at [685, 548] on div "Select concepts that wil be covered in this session" at bounding box center [817, 531] width 370 height 46
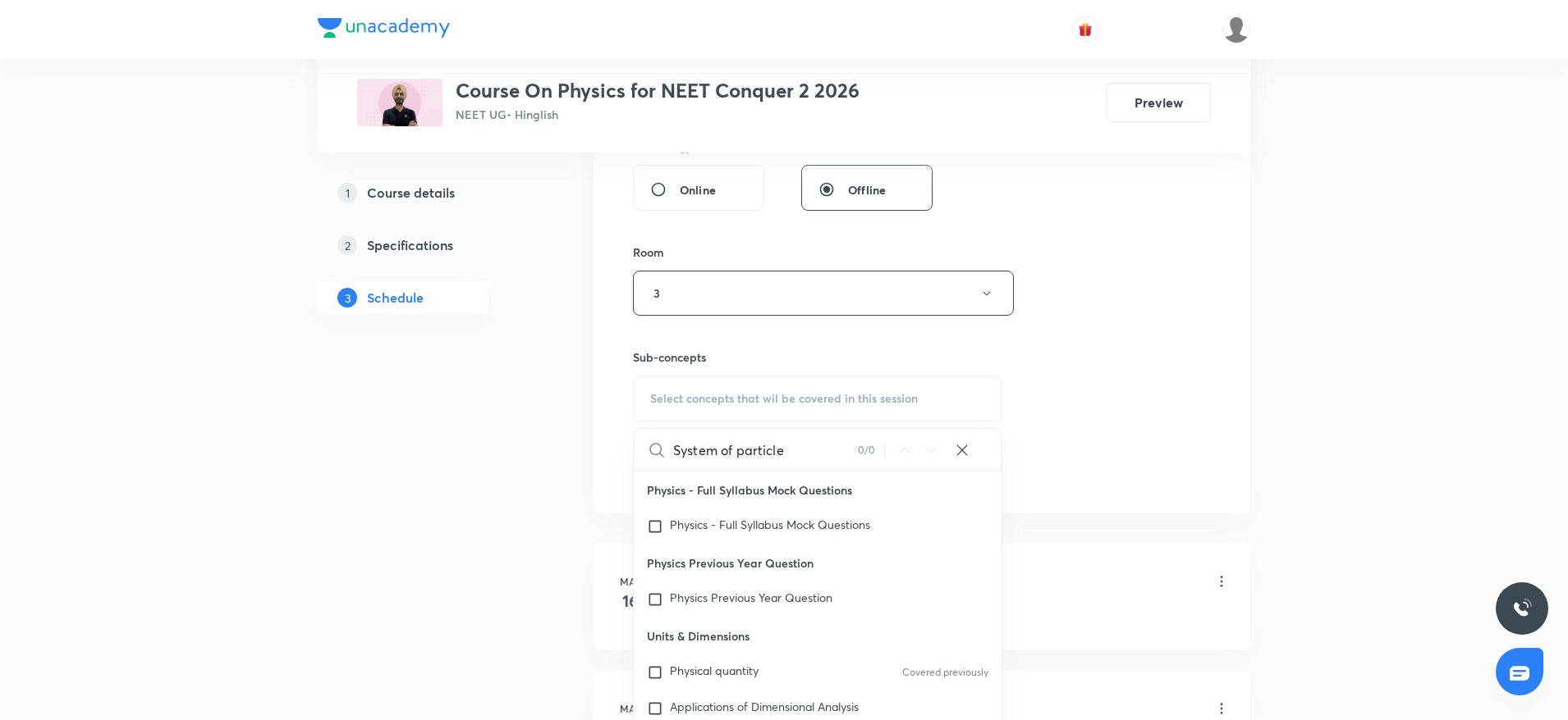
scroll to position [652, 0]
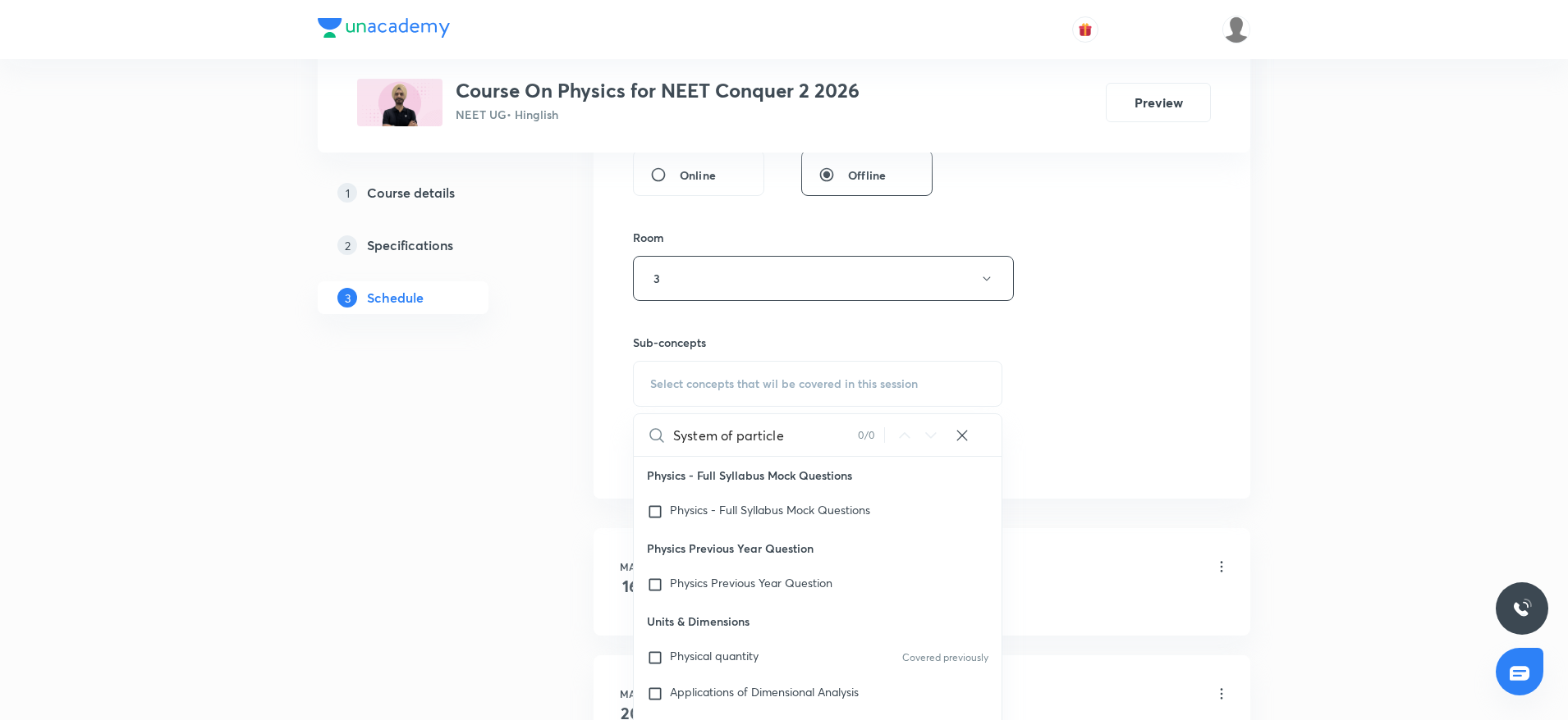
drag, startPoint x: 816, startPoint y: 432, endPoint x: 713, endPoint y: 442, distance: 103.5
click at [713, 442] on input "System of particle" at bounding box center [765, 435] width 185 height 42
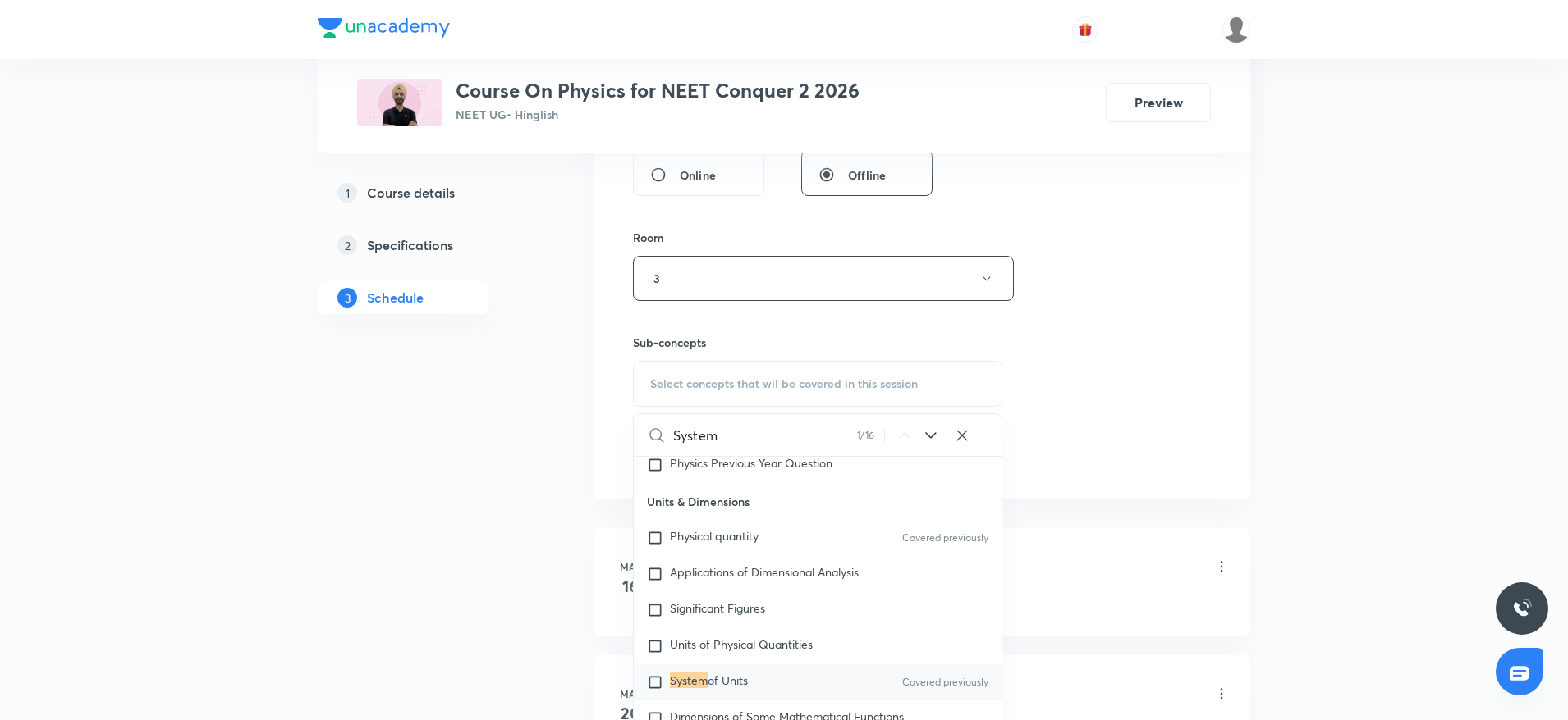
scroll to position [133, 0]
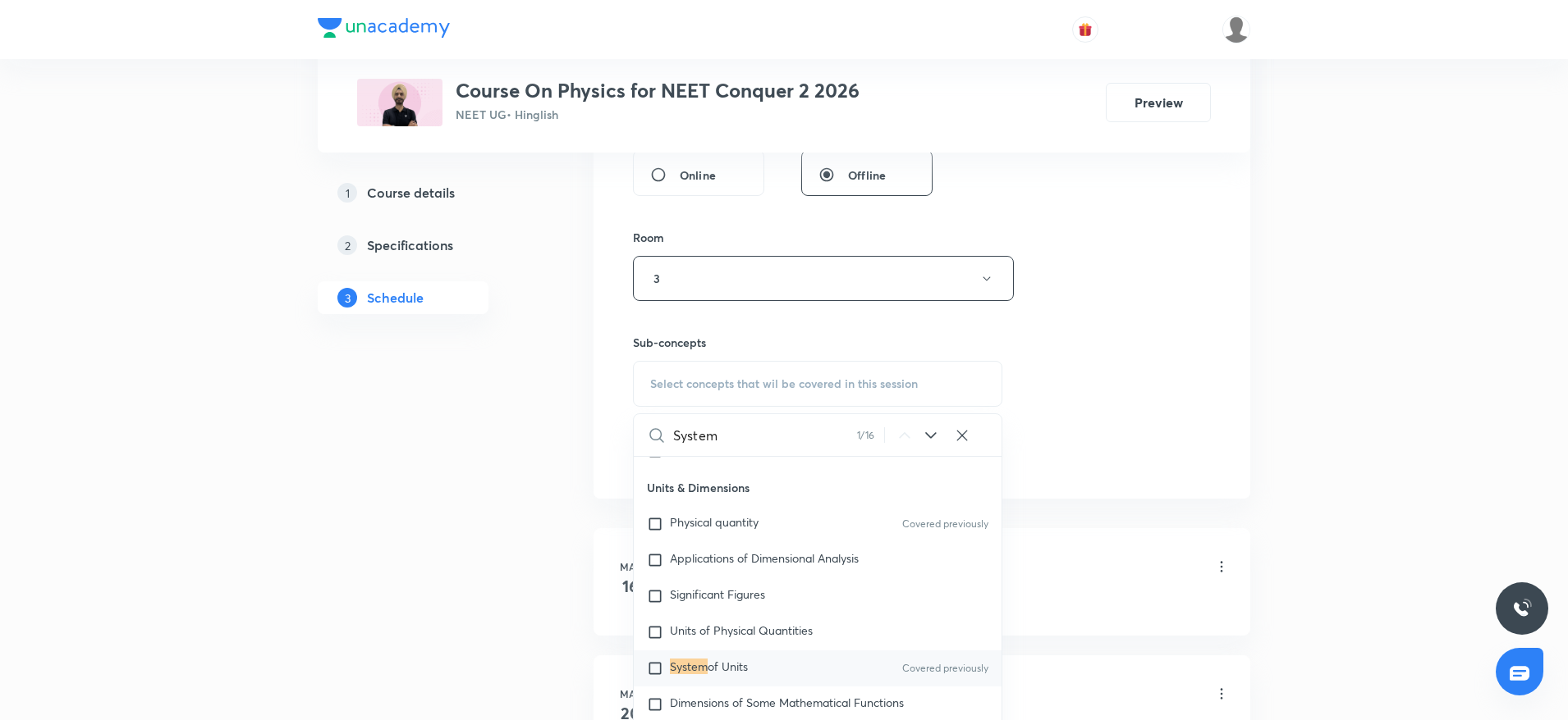
type input "System"
click at [683, 668] on mark "System" at bounding box center [689, 667] width 38 height 15
checkbox input "true"
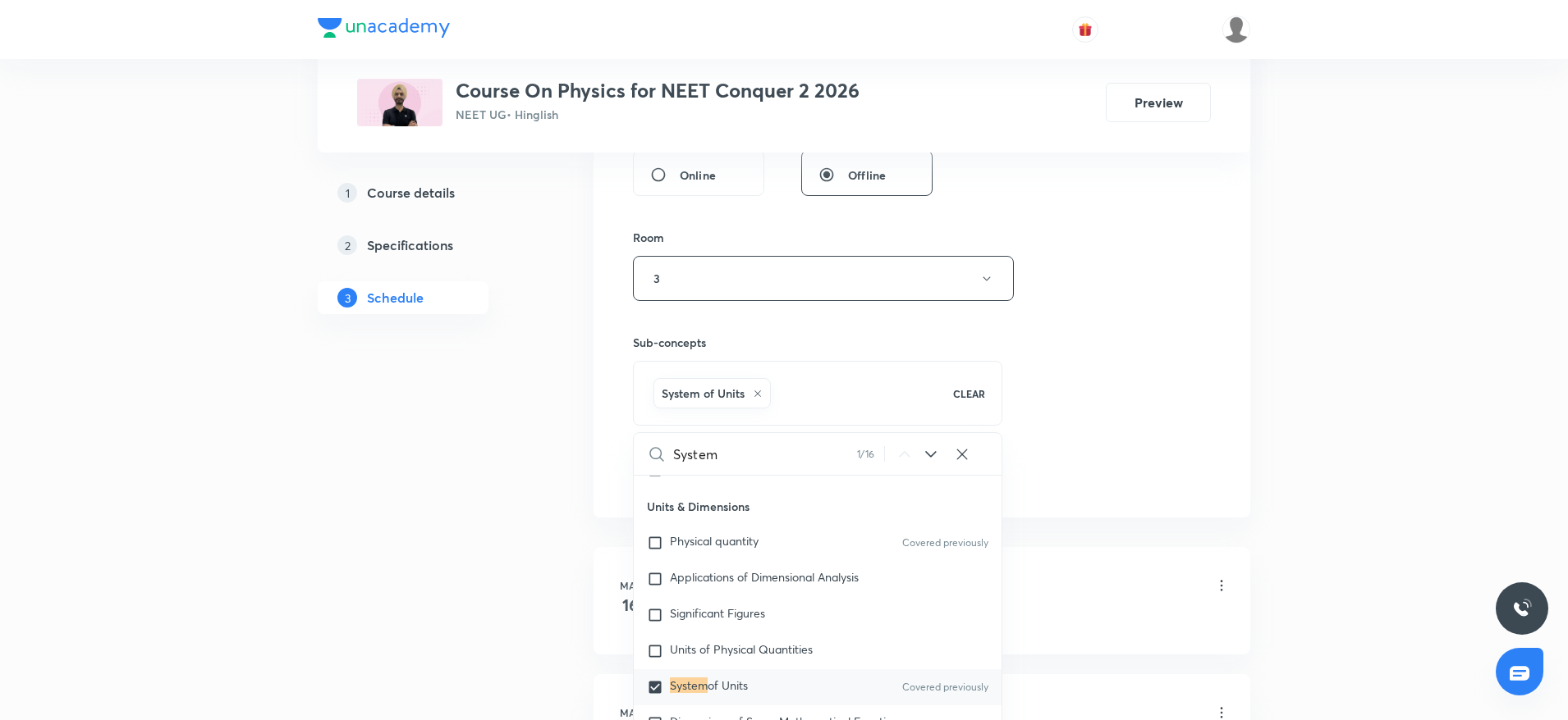
click at [1072, 409] on div "Session 38 Live class Session title 21/99 System of particles 6 ​ Schedule for …" at bounding box center [921, 96] width 578 height 790
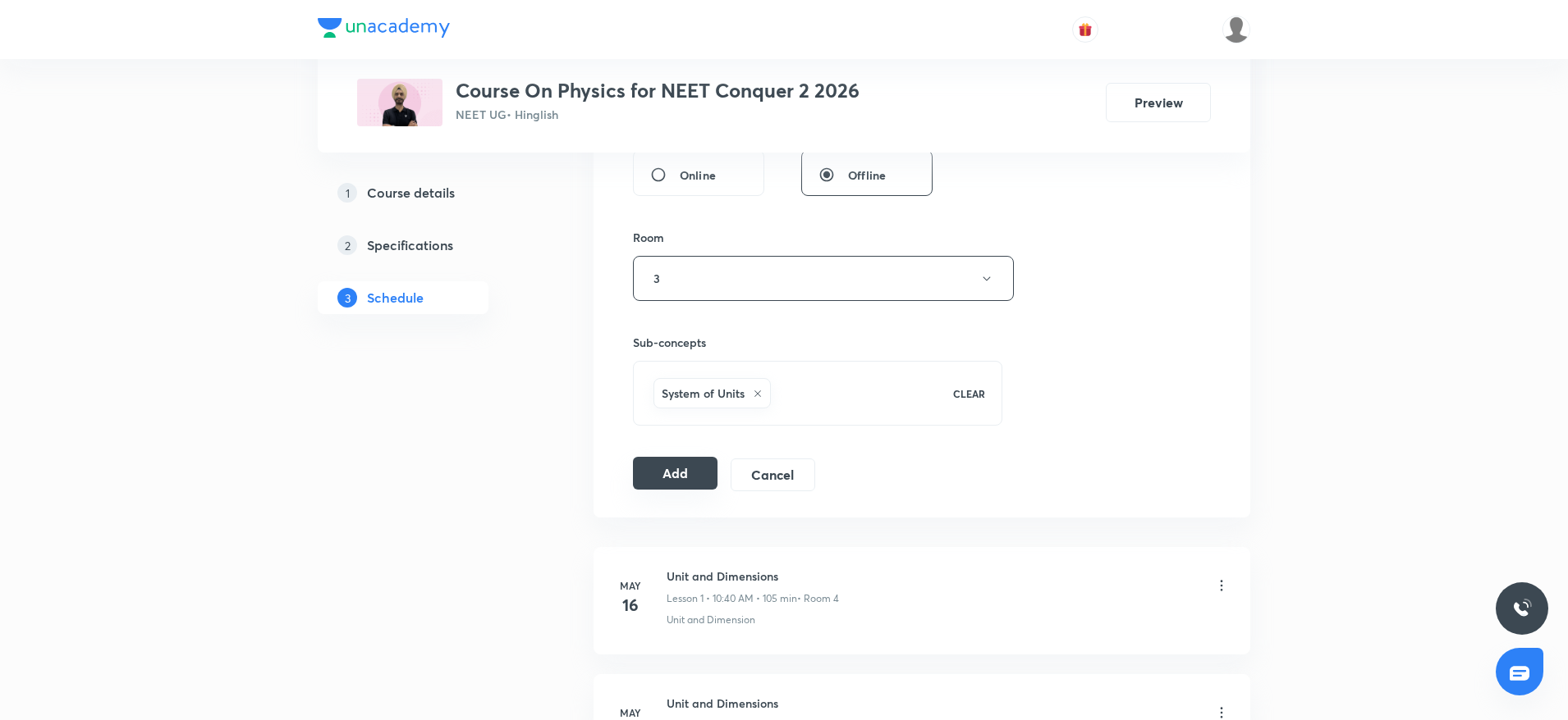
click at [676, 465] on button "Add" at bounding box center [674, 473] width 85 height 32
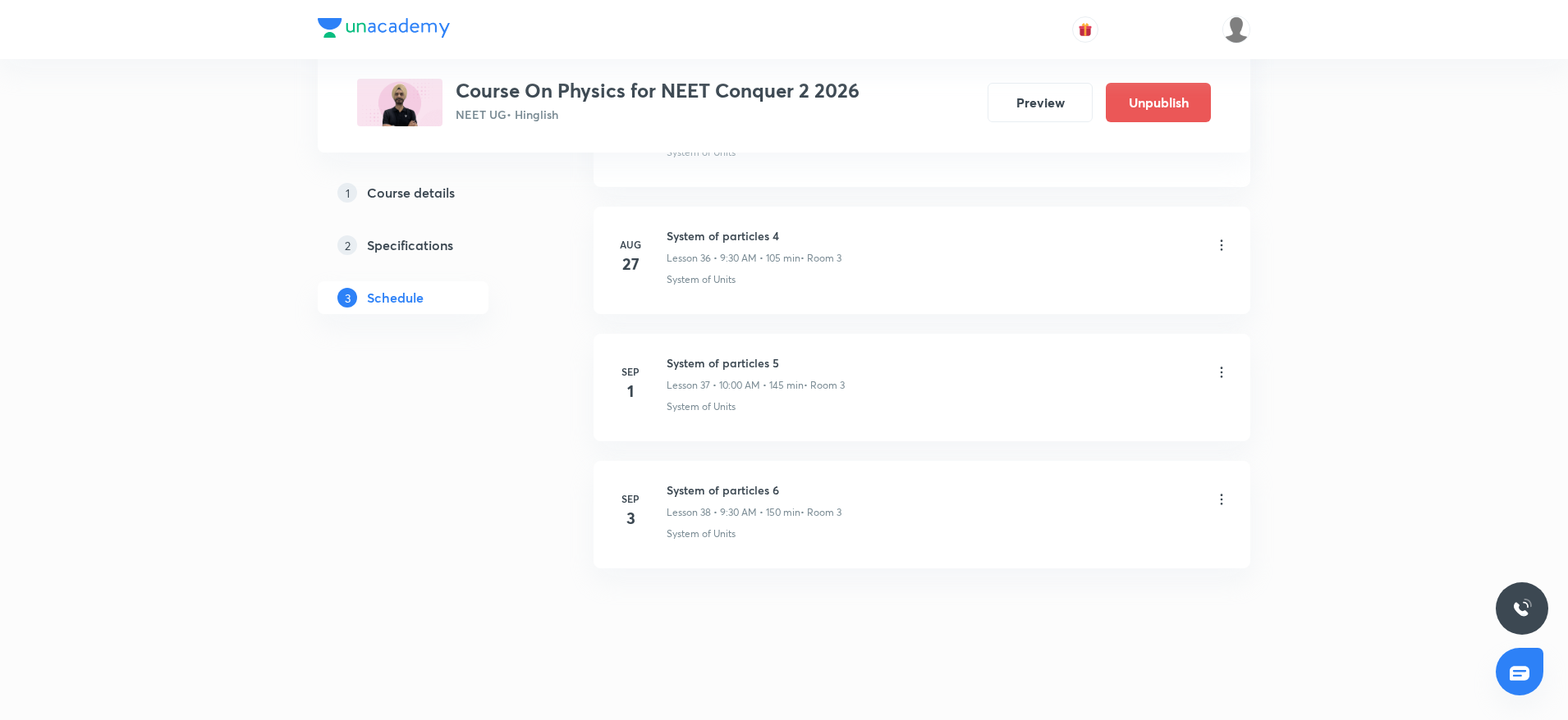
scroll to position [4674, 0]
